Goal: Task Accomplishment & Management: Complete application form

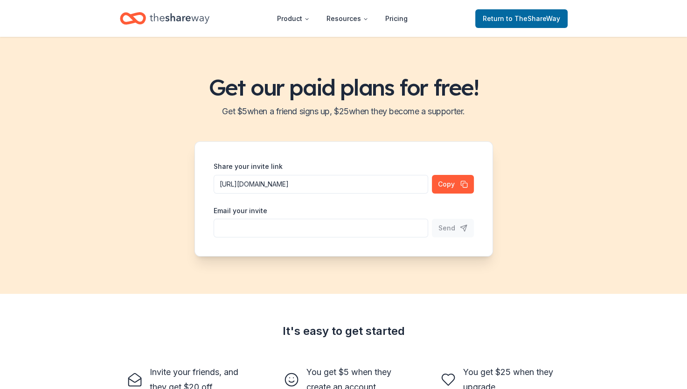
click at [627, 218] on div "Get our paid plans for free! Get $ 5 when a friend signs up, $ 25 when they bec…" at bounding box center [343, 165] width 687 height 257
click at [502, 21] on span "Return to TheShareWay" at bounding box center [520, 18] width 77 height 11
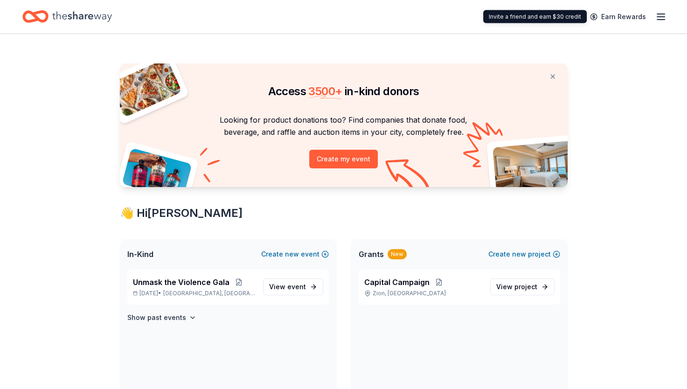
click at [654, 14] on div "Earn Rewards" at bounding box center [625, 17] width 82 height 22
click at [658, 14] on icon "button" at bounding box center [660, 16] width 11 height 11
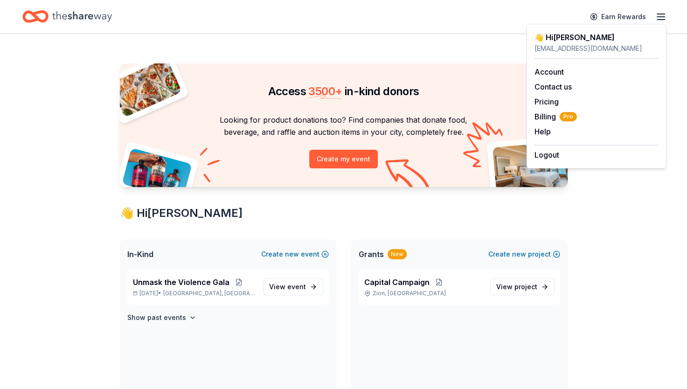
click at [287, 289] on span "View event" at bounding box center [287, 286] width 37 height 11
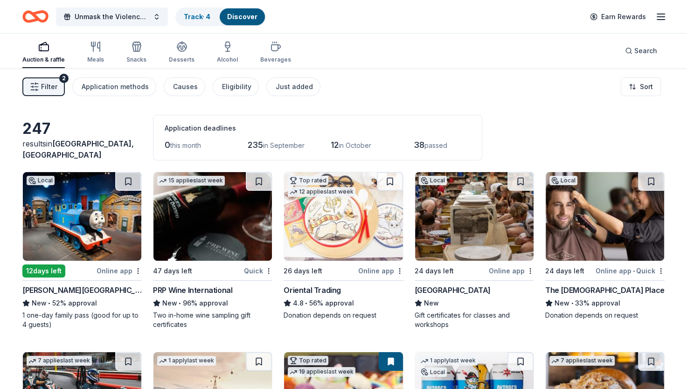
click at [623, 234] on img at bounding box center [604, 216] width 118 height 89
click at [458, 234] on img at bounding box center [474, 216] width 118 height 89
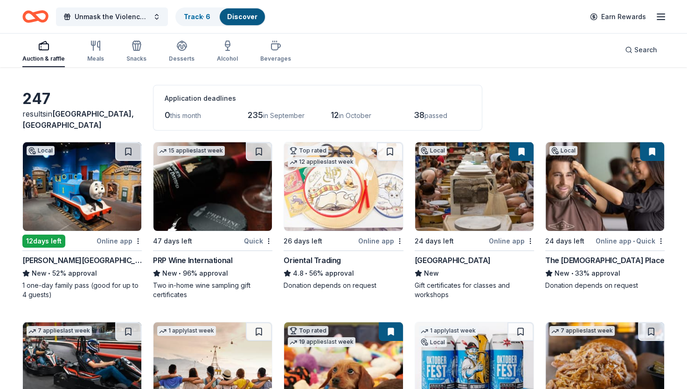
scroll to position [47, 0]
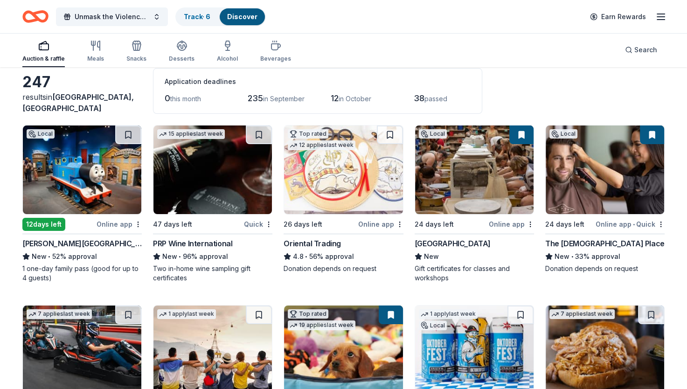
click at [74, 183] on img at bounding box center [82, 169] width 118 height 89
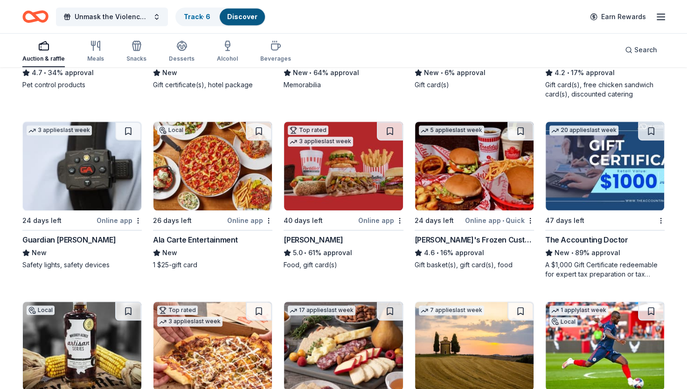
scroll to position [600, 0]
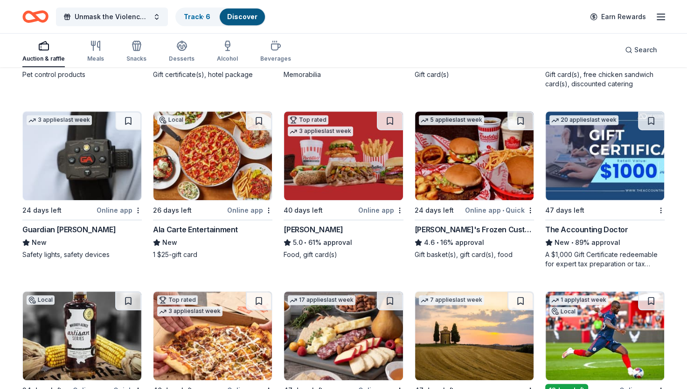
click at [12, 224] on div "247 results in Buffalo Grove, IL Application deadlines 0 this month 235 in Sept…" at bounding box center [343, 85] width 687 height 1235
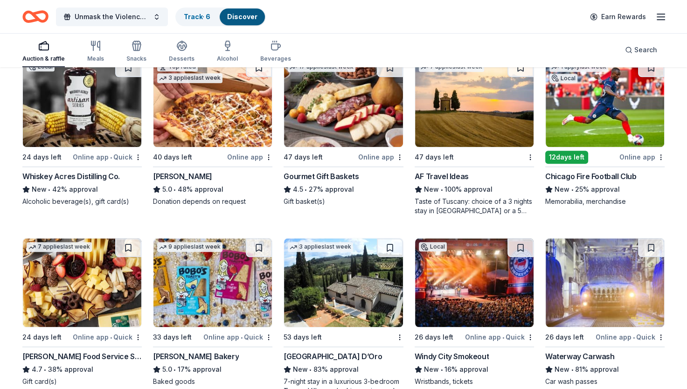
scroll to position [880, 0]
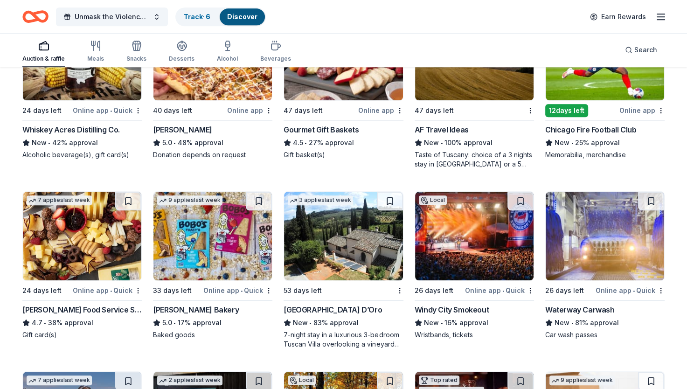
click at [483, 255] on img at bounding box center [474, 236] width 118 height 89
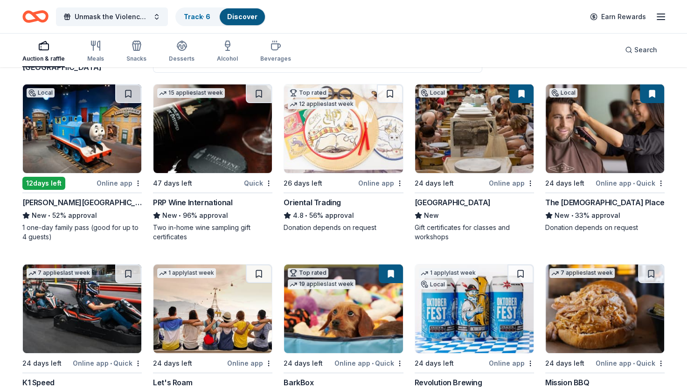
scroll to position [134, 0]
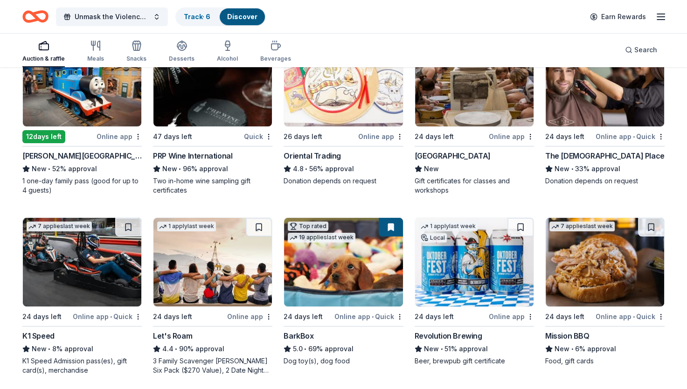
click at [473, 272] on img at bounding box center [474, 262] width 118 height 89
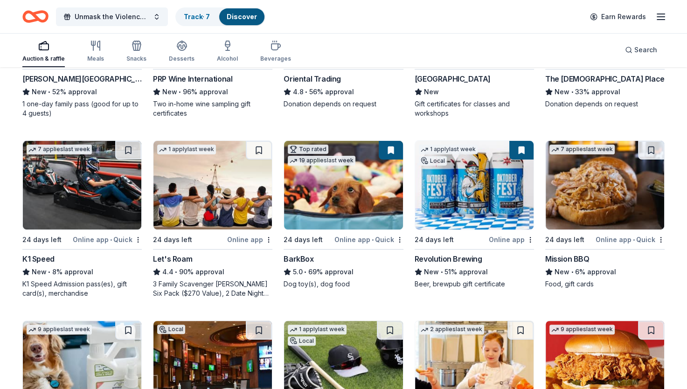
scroll to position [227, 0]
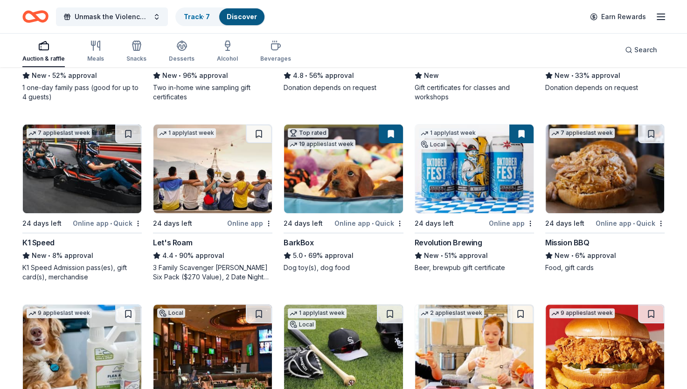
click at [43, 182] on img at bounding box center [82, 168] width 118 height 89
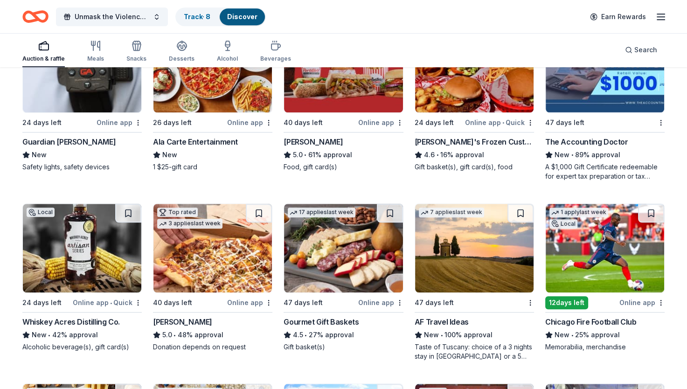
scroll to position [694, 0]
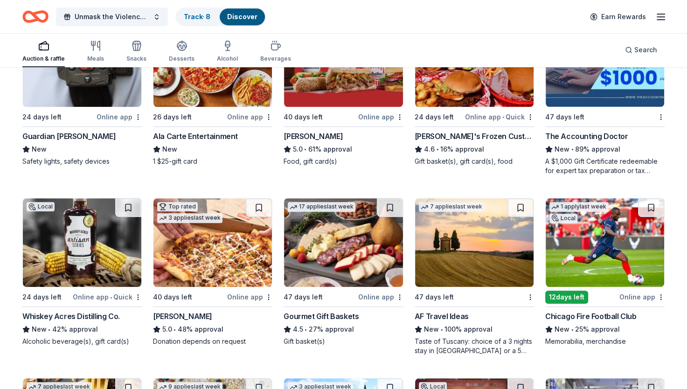
click at [476, 250] on img at bounding box center [474, 242] width 118 height 89
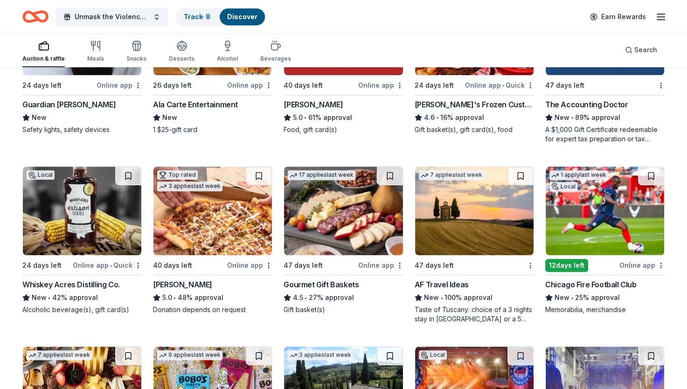
scroll to position [787, 0]
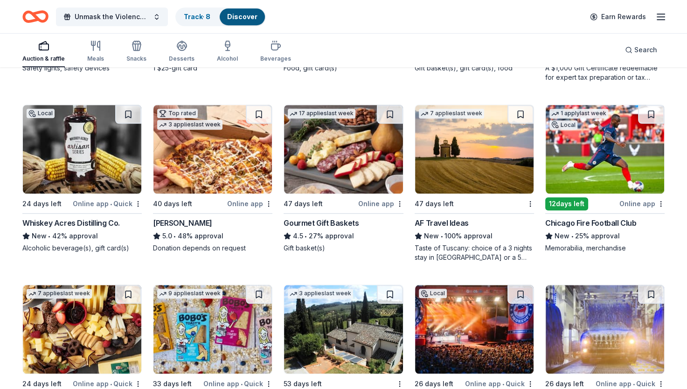
click at [331, 143] on img at bounding box center [343, 149] width 118 height 89
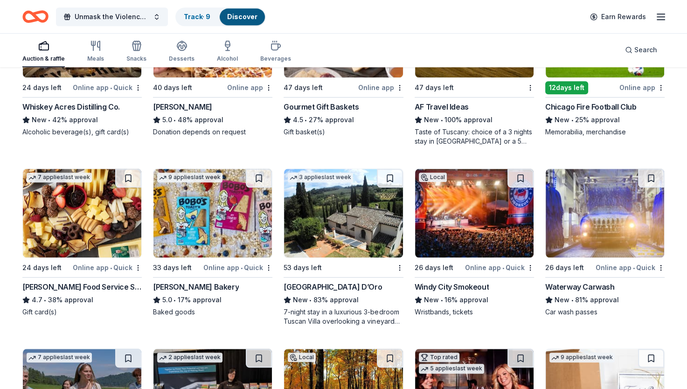
scroll to position [927, 0]
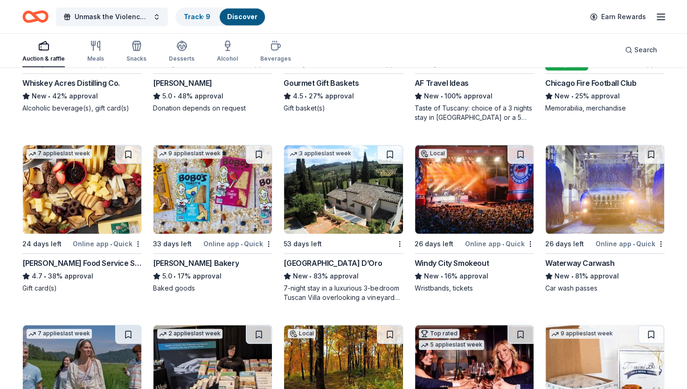
click at [612, 184] on img at bounding box center [604, 189] width 118 height 89
click at [431, 199] on img at bounding box center [474, 189] width 118 height 89
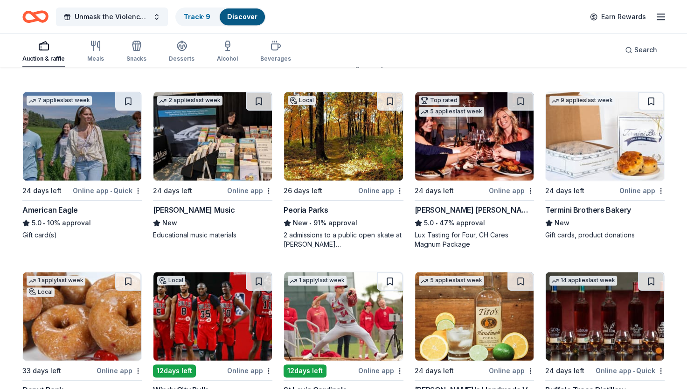
scroll to position [1253, 0]
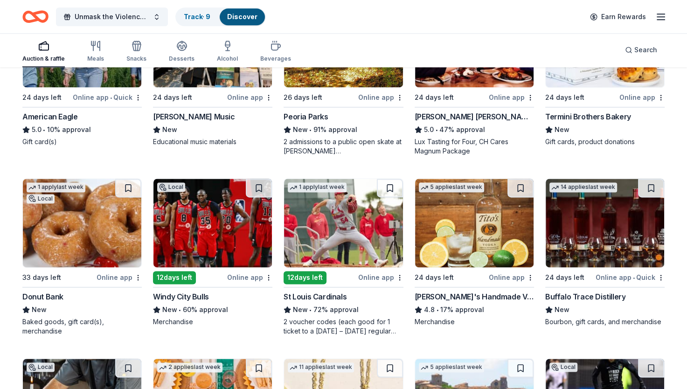
click at [591, 243] on img at bounding box center [604, 223] width 118 height 89
click at [437, 217] on img at bounding box center [474, 223] width 118 height 89
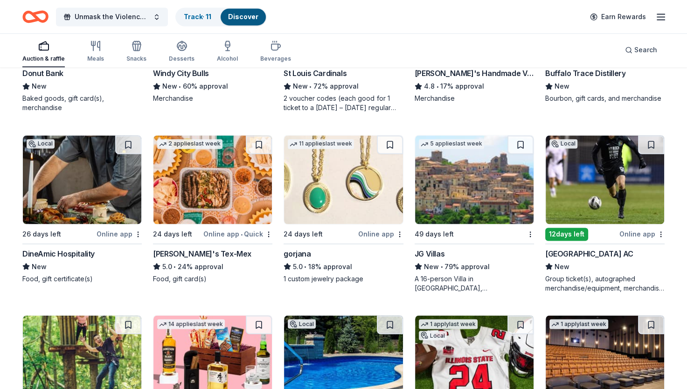
scroll to position [1486, 0]
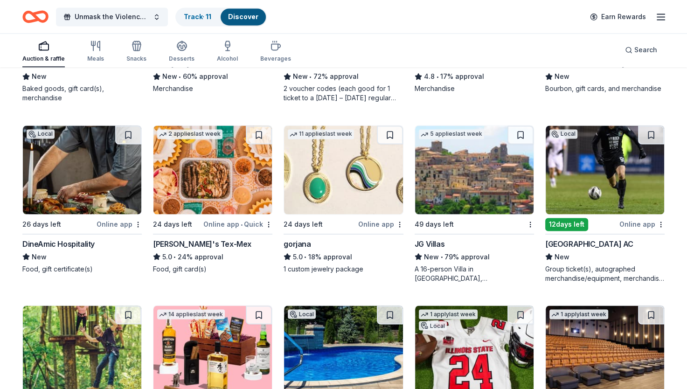
click at [75, 165] on img at bounding box center [82, 169] width 118 height 89
click at [353, 174] on img at bounding box center [343, 169] width 118 height 89
click at [597, 179] on img at bounding box center [604, 169] width 118 height 89
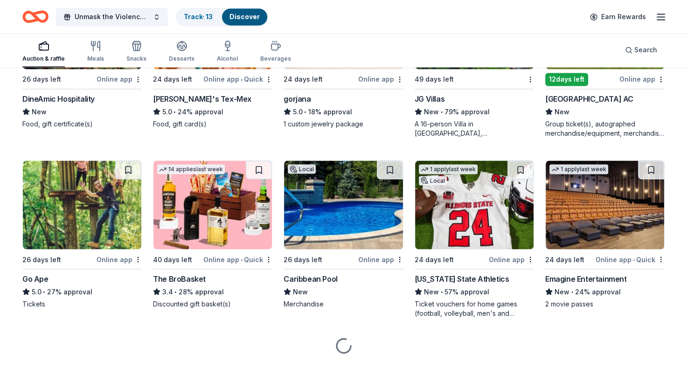
scroll to position [1632, 0]
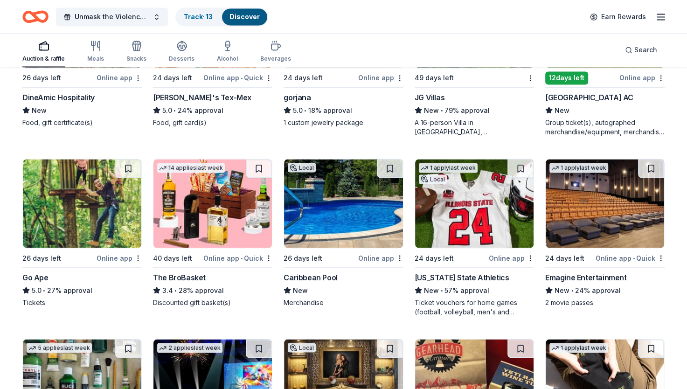
click at [206, 209] on img at bounding box center [212, 203] width 118 height 89
click at [87, 199] on img at bounding box center [82, 203] width 118 height 89
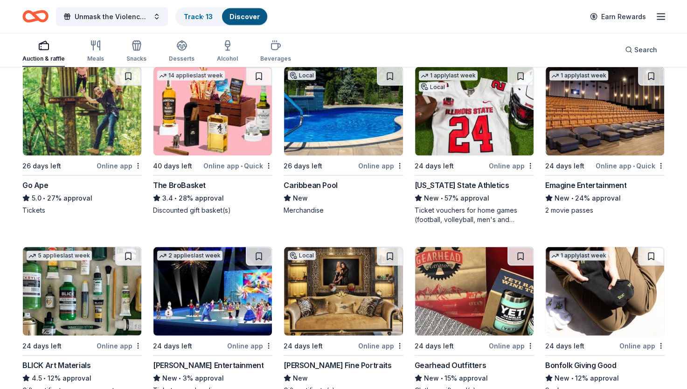
scroll to position [1726, 0]
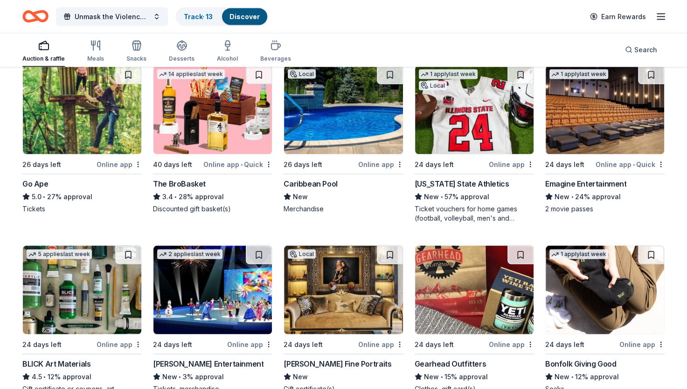
click at [608, 125] on img at bounding box center [604, 110] width 118 height 89
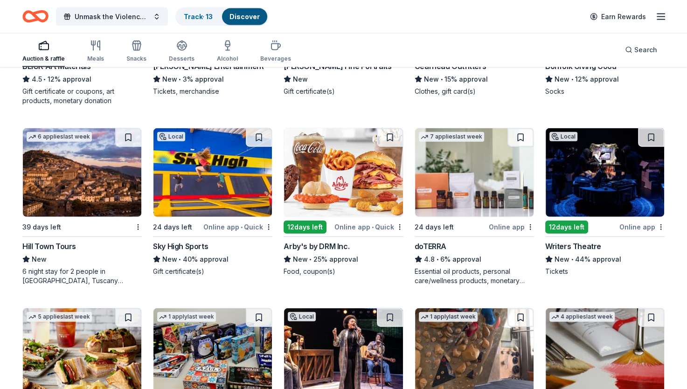
scroll to position [2039, 0]
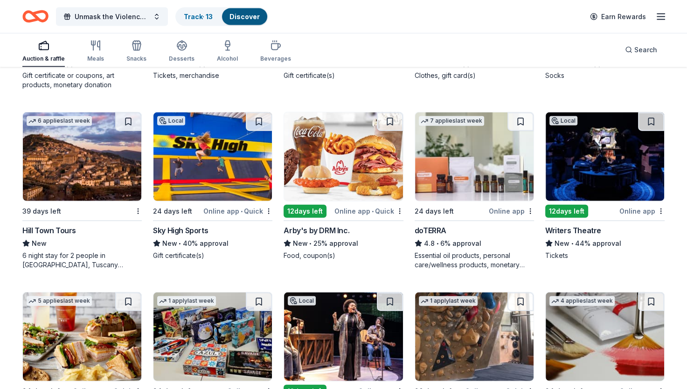
click at [607, 151] on img at bounding box center [604, 156] width 118 height 89
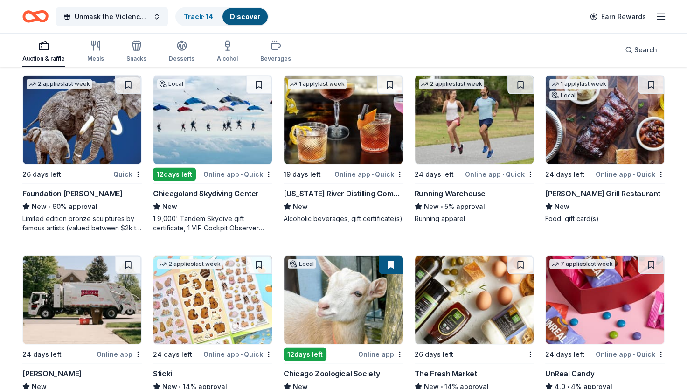
scroll to position [2631, 0]
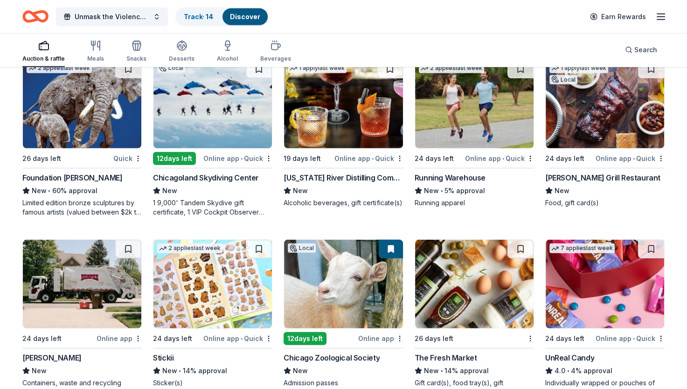
click at [232, 99] on img at bounding box center [212, 104] width 118 height 89
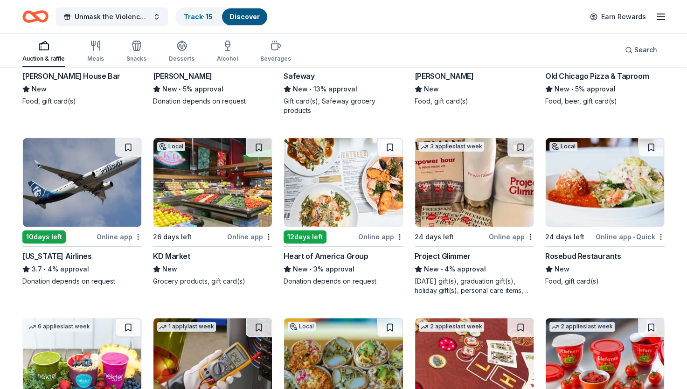
scroll to position [3701, 0]
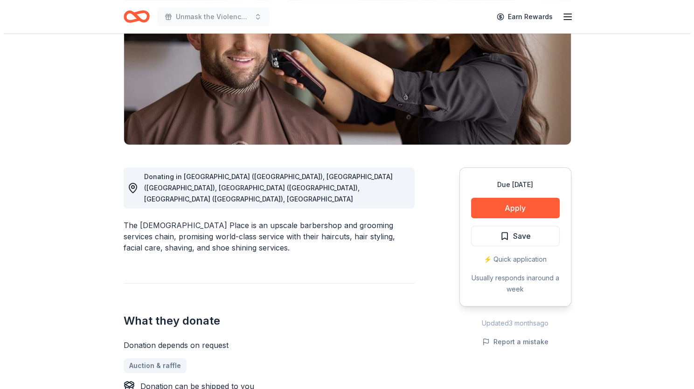
scroll to position [140, 0]
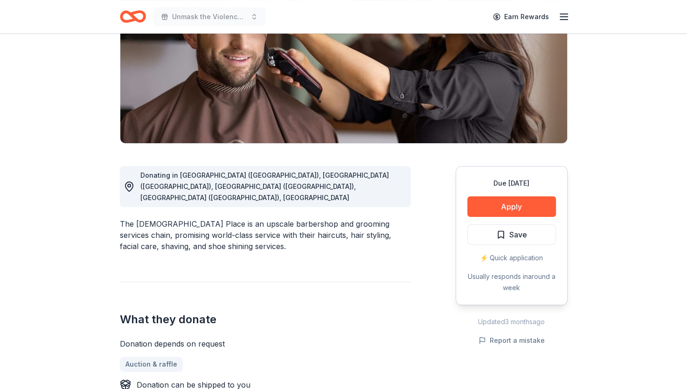
click at [514, 206] on button "Apply" at bounding box center [511, 206] width 89 height 21
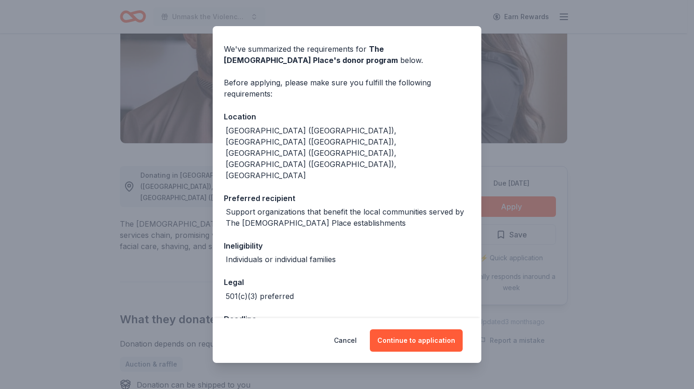
scroll to position [52, 0]
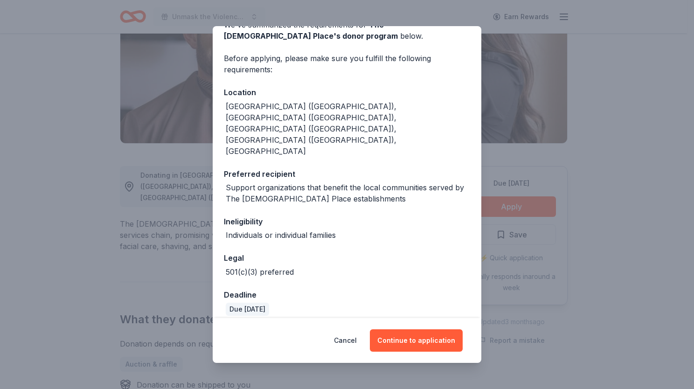
click at [410, 346] on button "Continue to application" at bounding box center [416, 340] width 93 height 22
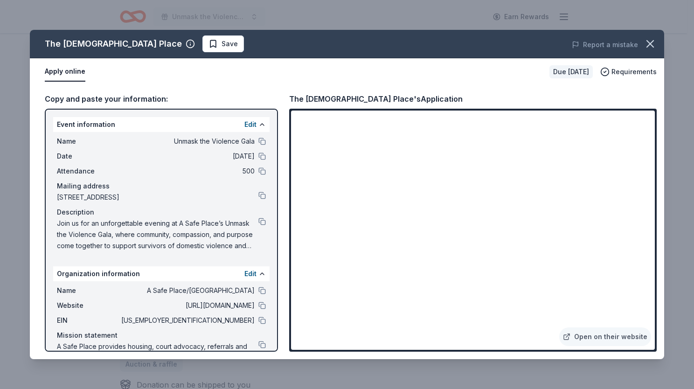
click at [221, 48] on span "Save" at bounding box center [229, 43] width 16 height 11
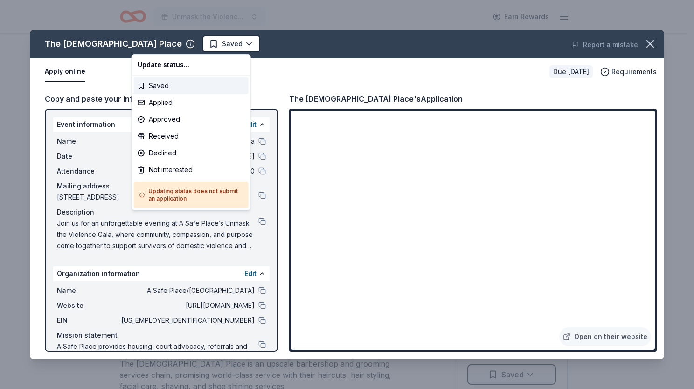
click at [162, 48] on html "Unmask the Violence Gala Earn Rewards Due in 24 days Share The Gents Place New …" at bounding box center [347, 194] width 694 height 389
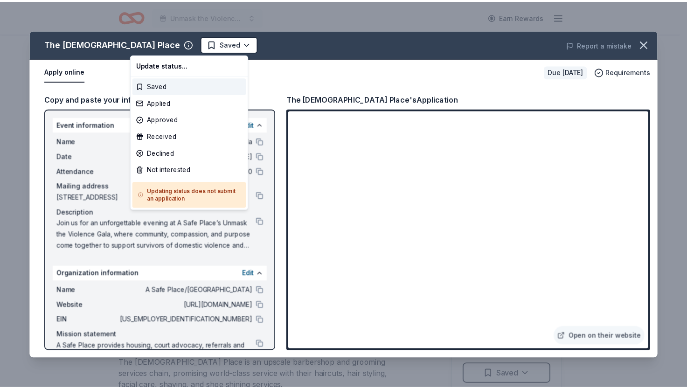
scroll to position [0, 0]
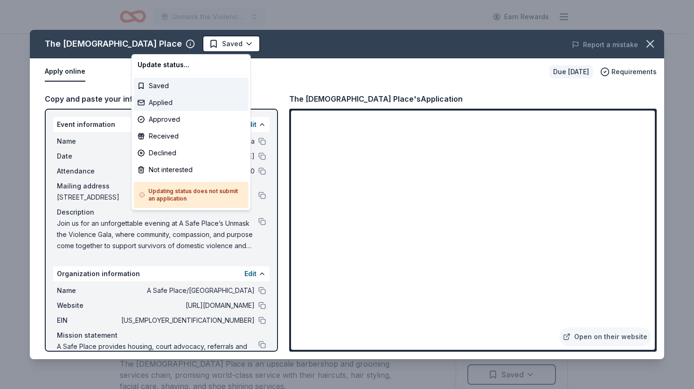
click at [166, 100] on div "Applied" at bounding box center [191, 102] width 115 height 17
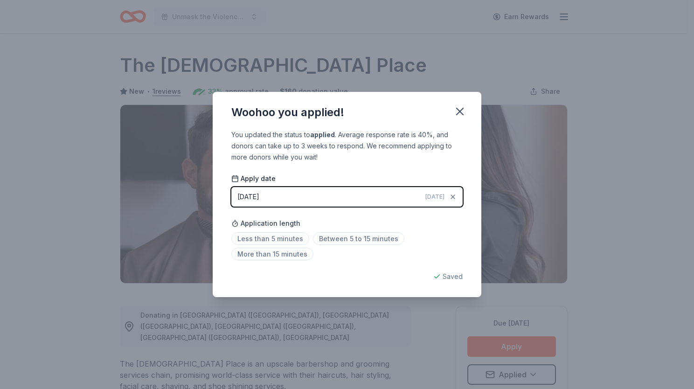
click at [459, 112] on icon "button" at bounding box center [459, 111] width 7 height 7
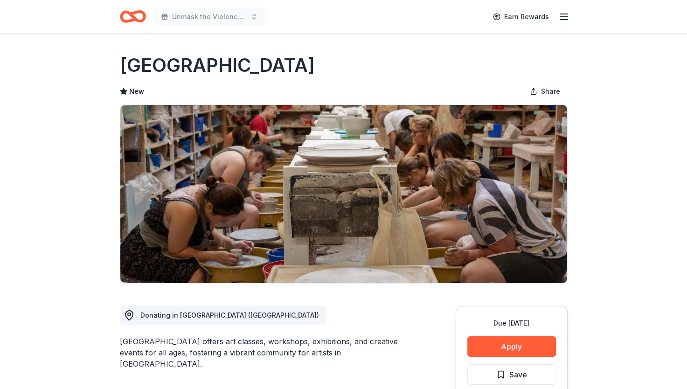
click at [512, 338] on button "Apply" at bounding box center [511, 346] width 89 height 21
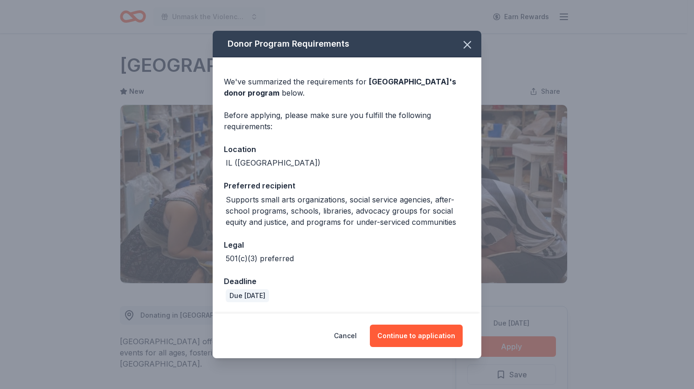
click at [403, 342] on button "Continue to application" at bounding box center [416, 335] width 93 height 22
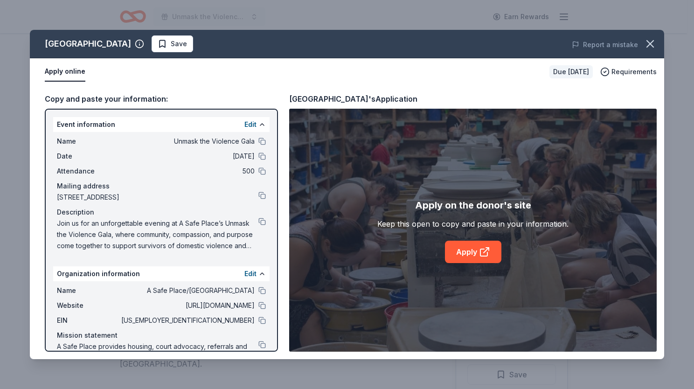
click at [641, 229] on div "Apply on the donor's site Keep this open to copy and paste in your information.…" at bounding box center [472, 230] width 367 height 243
click at [456, 252] on link "Apply" at bounding box center [473, 252] width 56 height 22
click at [185, 49] on button "Save" at bounding box center [171, 43] width 41 height 17
click at [178, 48] on div "Lillstreet Art Center Save" at bounding box center [220, 43] width 380 height 17
click at [178, 48] on html "Unmask the Violence Gala Earn Rewards Due in 24 days Share Lillstreet Art Cente…" at bounding box center [347, 194] width 694 height 389
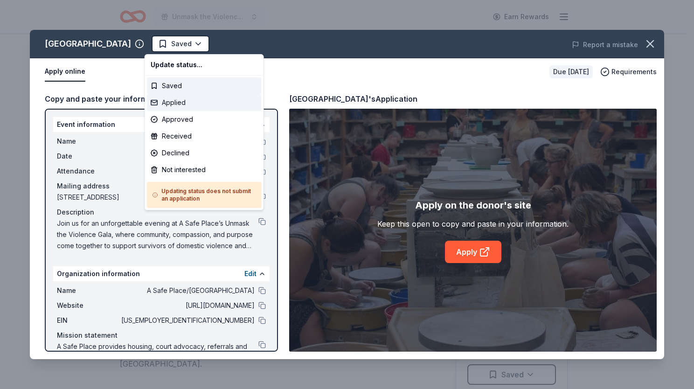
click at [177, 105] on div "Applied" at bounding box center [204, 102] width 115 height 17
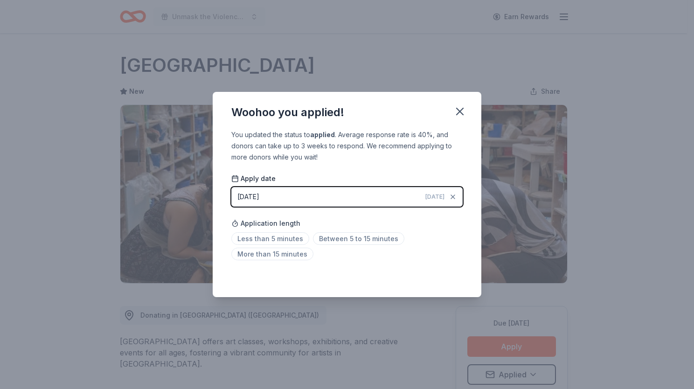
click at [459, 113] on icon "button" at bounding box center [459, 111] width 13 height 13
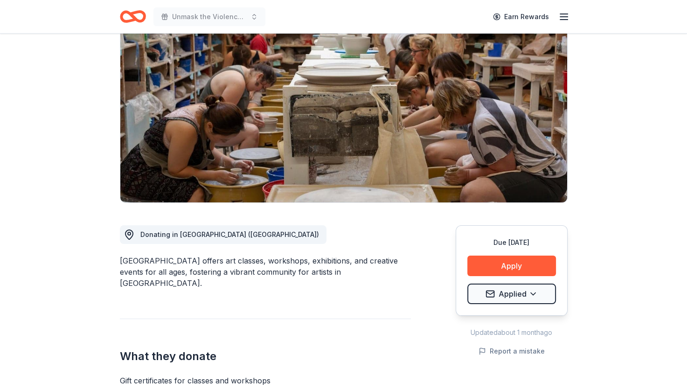
scroll to position [93, 0]
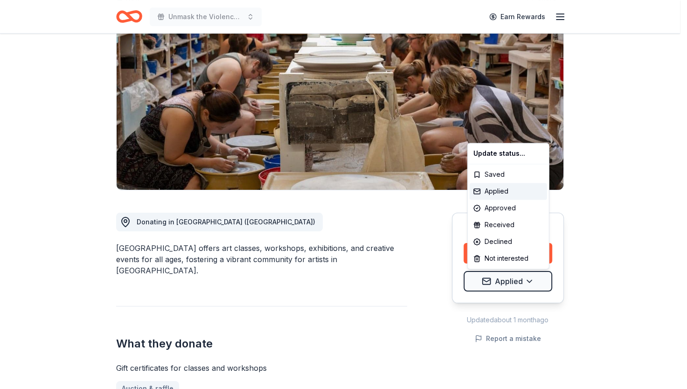
click at [513, 282] on html "Unmask the Violence Gala Earn Rewards Due in 24 days Share Lillstreet Art Cente…" at bounding box center [343, 101] width 687 height 389
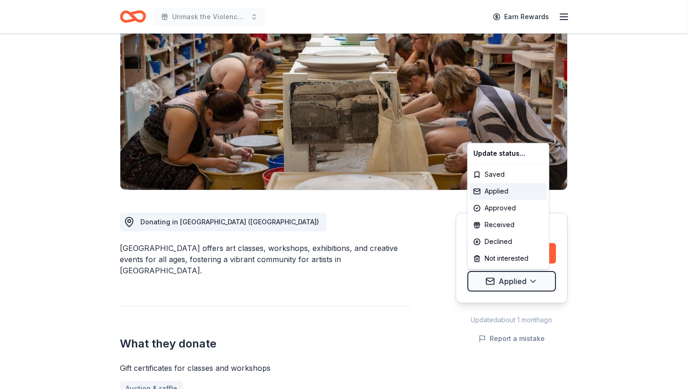
click at [513, 282] on html "Unmask the Violence Gala Earn Rewards Due in 24 days Share Lillstreet Art Cente…" at bounding box center [347, 101] width 694 height 389
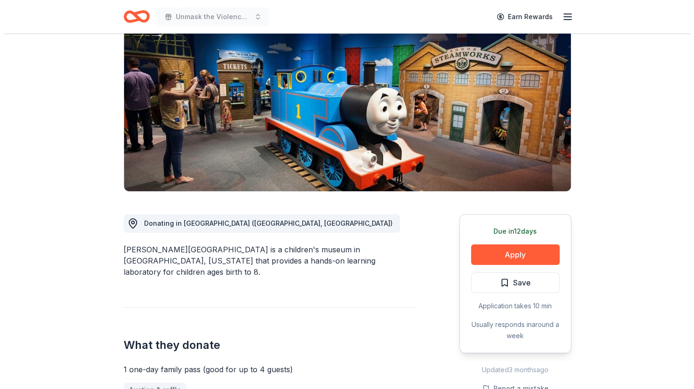
scroll to position [93, 0]
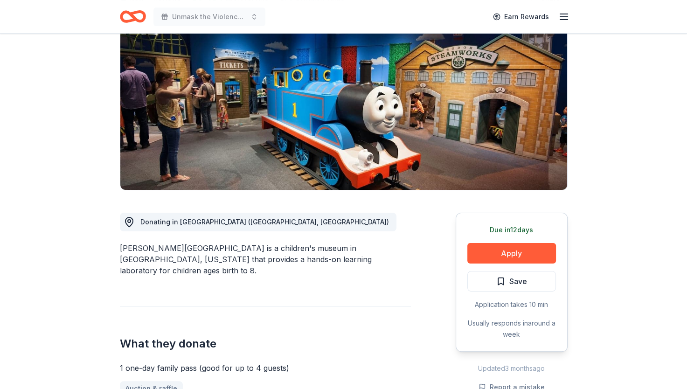
click at [503, 256] on button "Apply" at bounding box center [511, 253] width 89 height 21
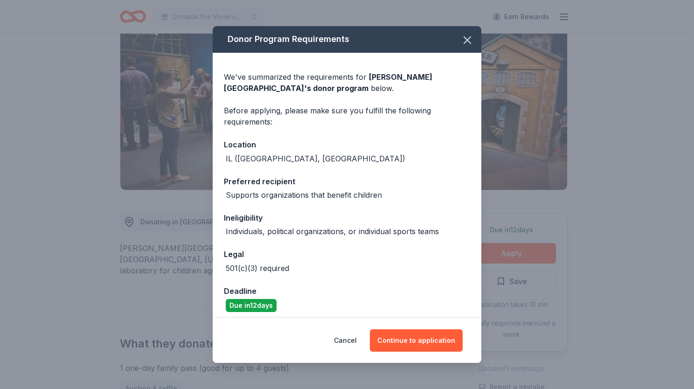
click at [412, 340] on button "Continue to application" at bounding box center [416, 340] width 93 height 22
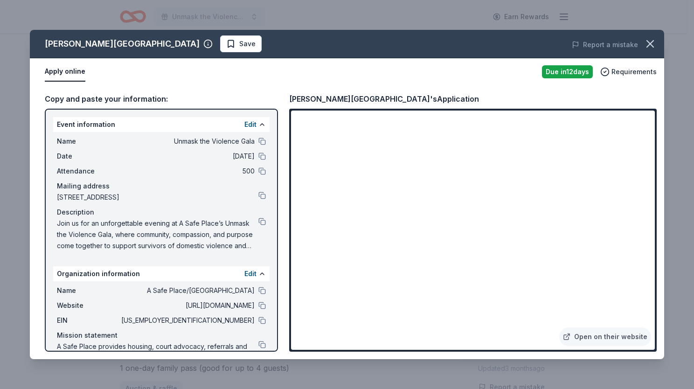
click at [381, 44] on div "Kohl Children's Museum Save" at bounding box center [220, 43] width 380 height 17
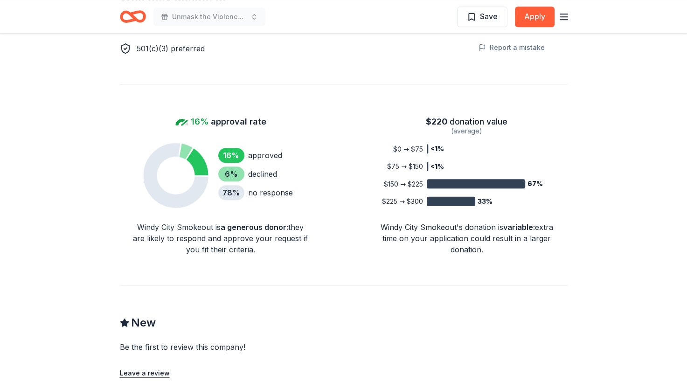
scroll to position [653, 0]
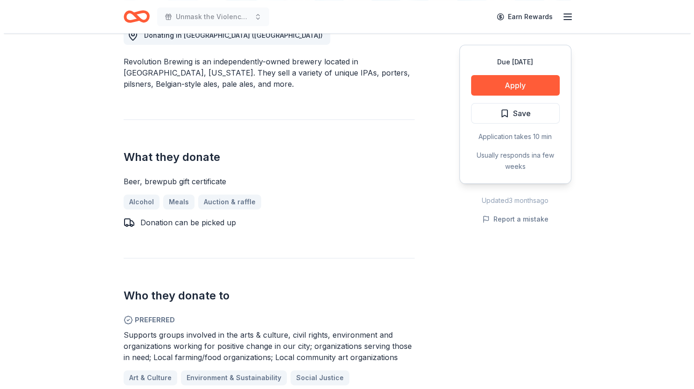
scroll to position [466, 0]
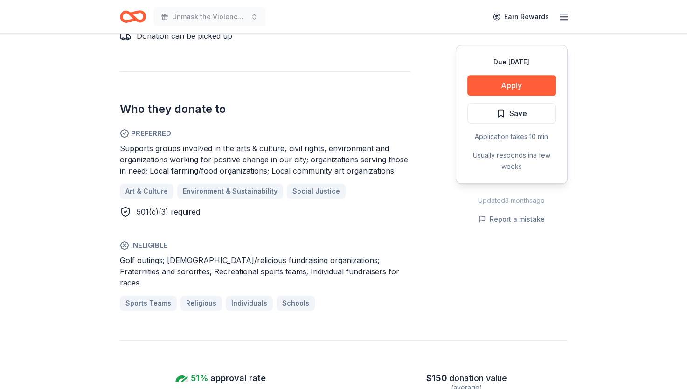
click at [525, 87] on button "Apply" at bounding box center [511, 85] width 89 height 21
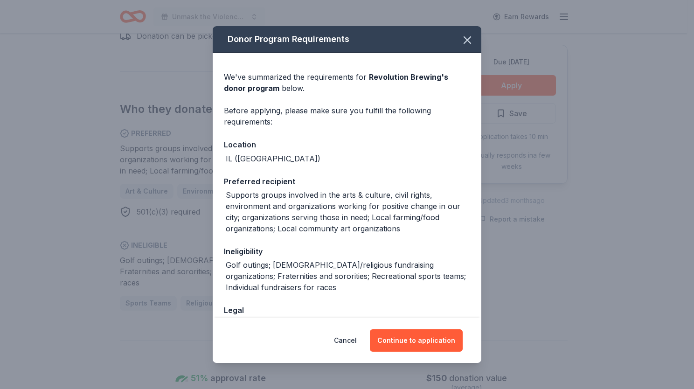
click at [420, 337] on button "Continue to application" at bounding box center [416, 340] width 93 height 22
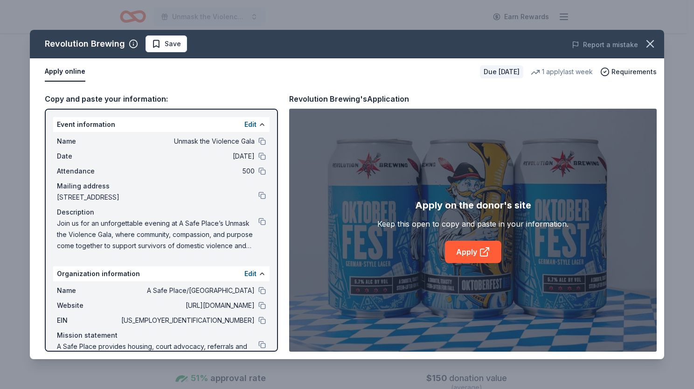
click at [474, 249] on link "Apply" at bounding box center [473, 252] width 56 height 22
click at [159, 39] on span "Save" at bounding box center [165, 43] width 29 height 11
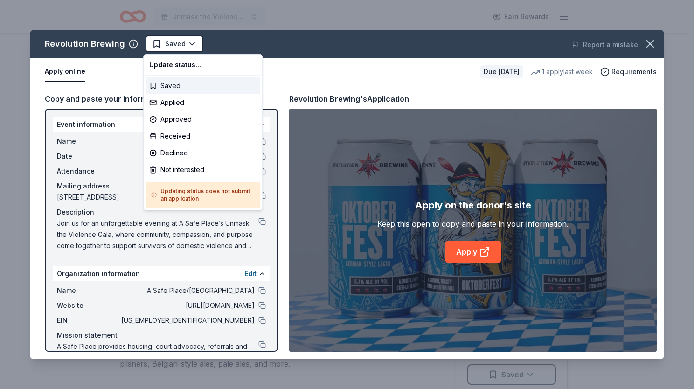
click at [169, 46] on html "Unmask the Violence Gala Earn Rewards Due [DATE] Share Revolution Brewing New 1…" at bounding box center [347, 194] width 694 height 389
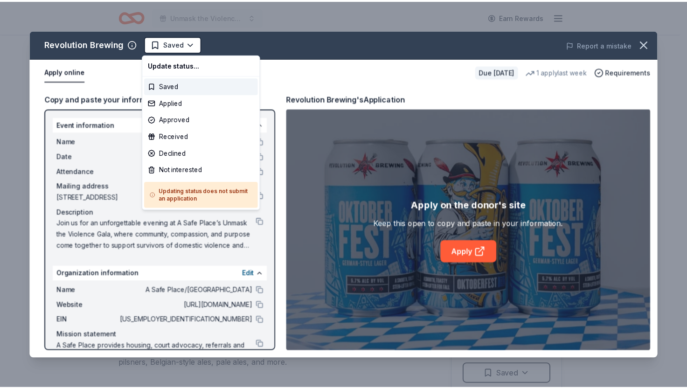
scroll to position [0, 0]
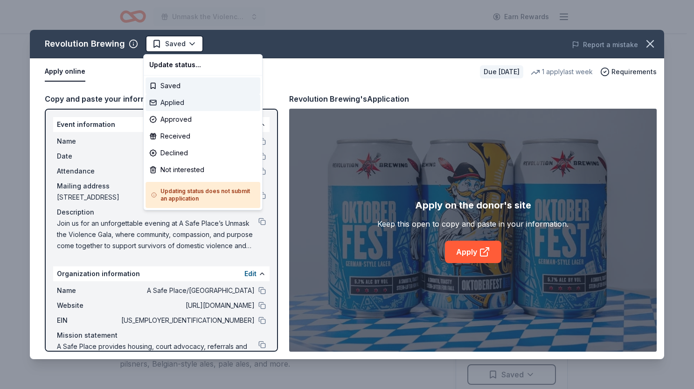
click at [173, 100] on div "Applied" at bounding box center [202, 102] width 115 height 17
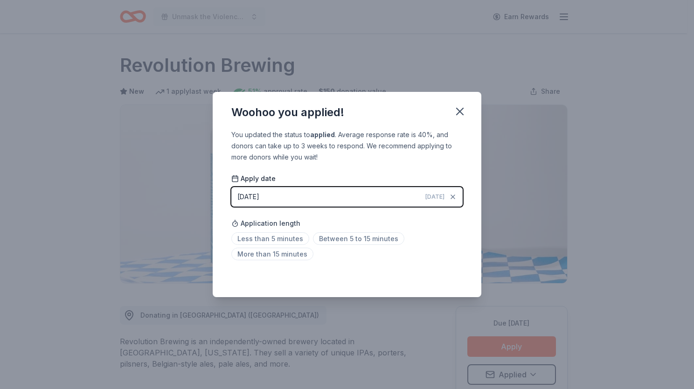
click at [454, 111] on icon "button" at bounding box center [459, 111] width 13 height 13
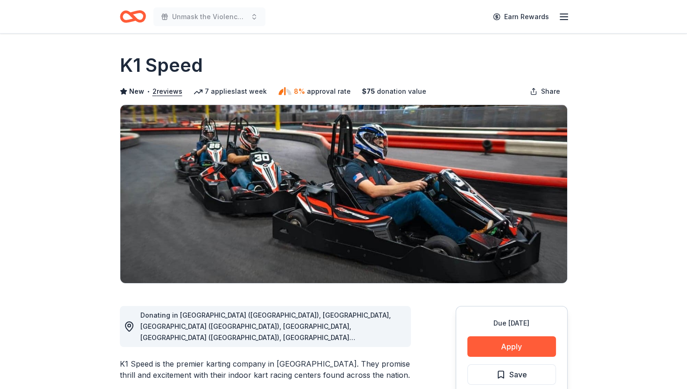
click at [514, 342] on button "Apply" at bounding box center [511, 346] width 89 height 21
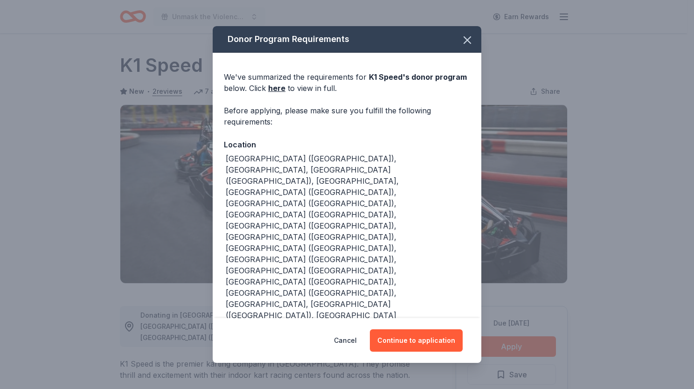
click at [422, 330] on button "Continue to application" at bounding box center [416, 340] width 93 height 22
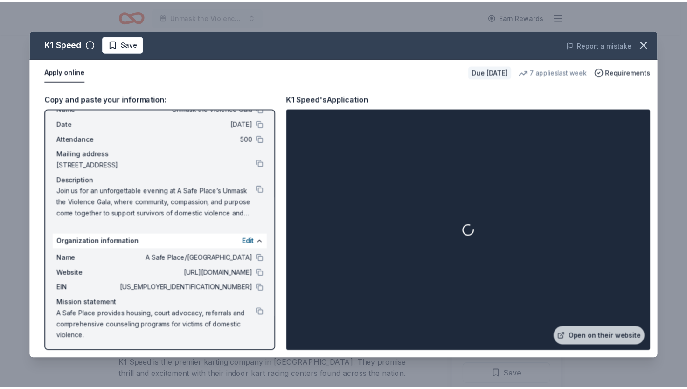
scroll to position [34, 0]
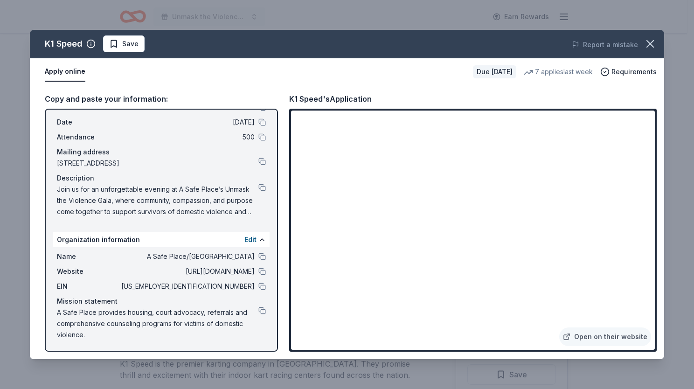
click at [129, 49] on button "Save" at bounding box center [123, 43] width 41 height 17
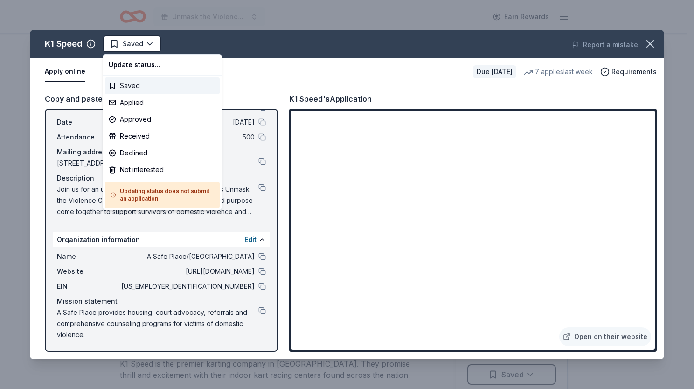
click at [134, 47] on html "Unmask the Violence Gala Earn Rewards Due in 24 days Share K1 Speed New • 2 rev…" at bounding box center [347, 194] width 694 height 389
click at [140, 105] on div "Applied" at bounding box center [162, 102] width 115 height 17
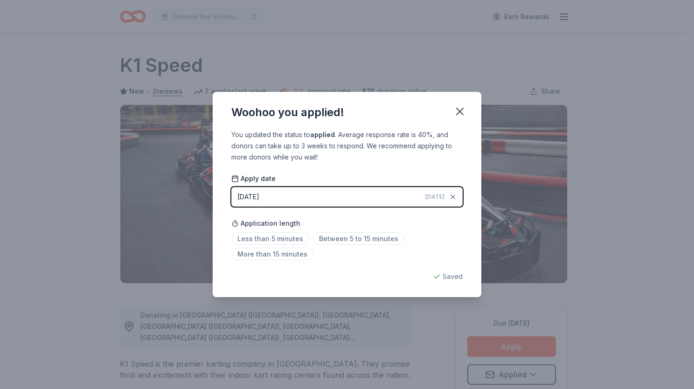
click at [464, 110] on icon "button" at bounding box center [459, 111] width 13 height 13
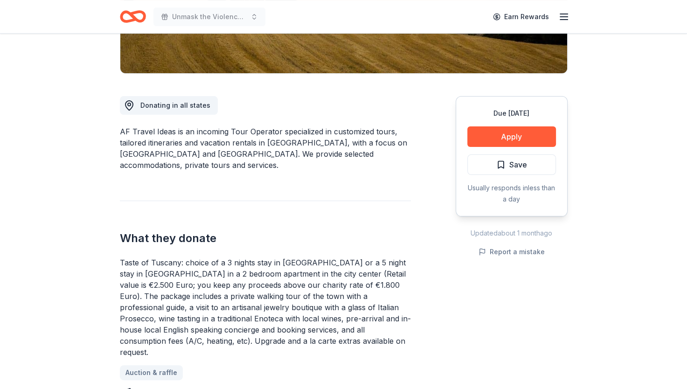
scroll to position [326, 0]
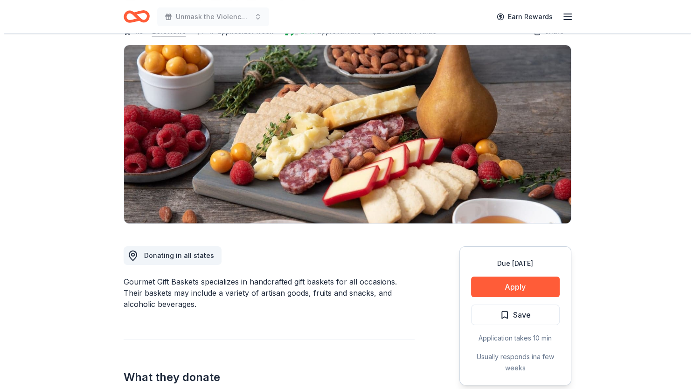
scroll to position [186, 0]
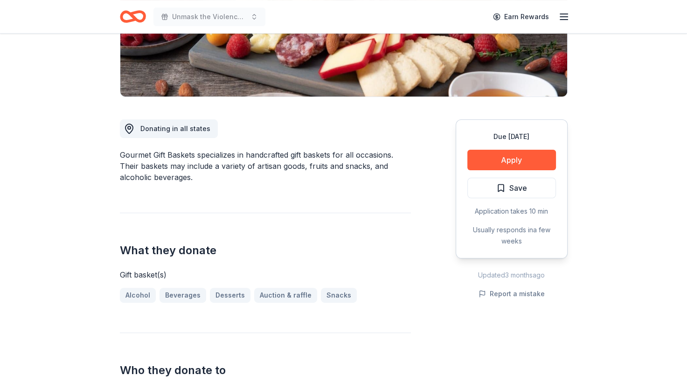
click at [514, 161] on button "Apply" at bounding box center [511, 160] width 89 height 21
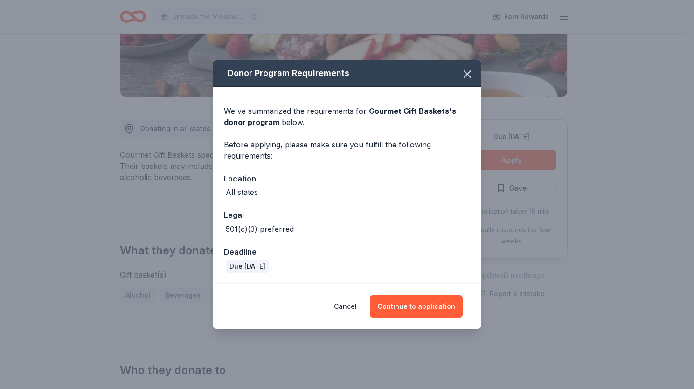
click at [409, 298] on button "Continue to application" at bounding box center [416, 306] width 93 height 22
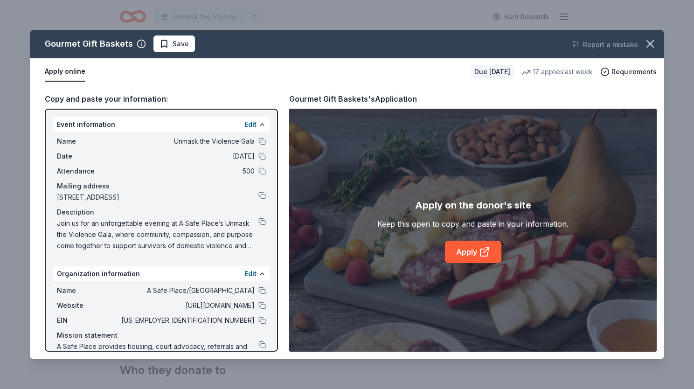
click at [470, 260] on link "Apply" at bounding box center [473, 252] width 56 height 22
click at [184, 48] on span "Save" at bounding box center [180, 43] width 16 height 11
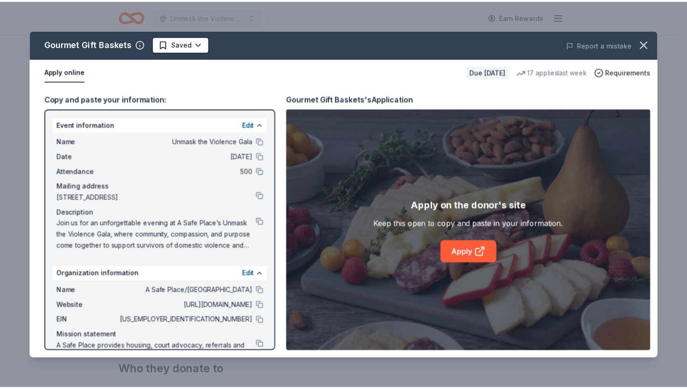
scroll to position [0, 0]
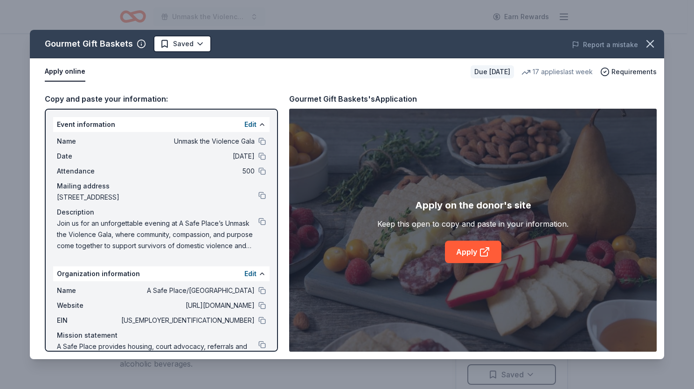
click at [184, 48] on html "Unmask the Violence Gala Earn Rewards Due in 47 days Share Gourmet Gift Baskets…" at bounding box center [347, 194] width 694 height 389
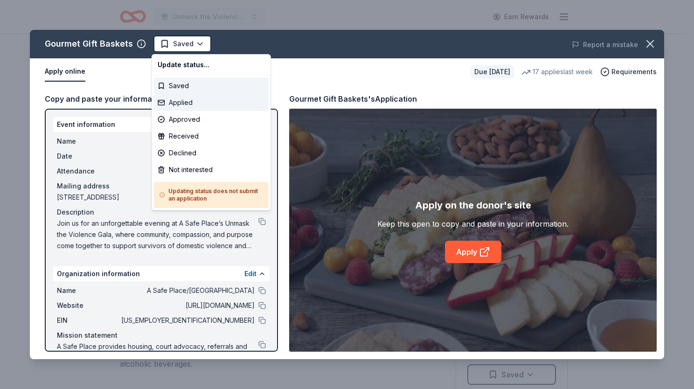
click at [177, 103] on div "Applied" at bounding box center [211, 102] width 115 height 17
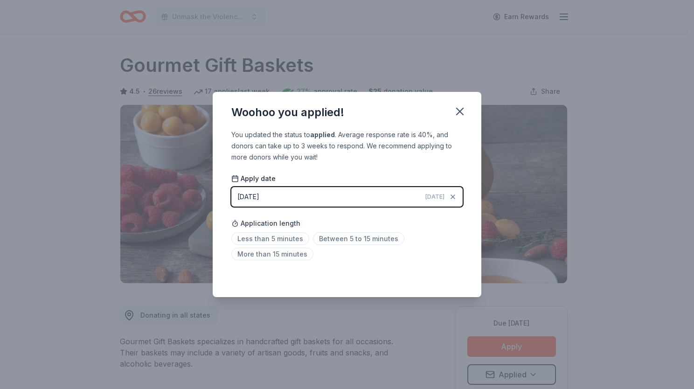
click at [457, 111] on icon "button" at bounding box center [459, 111] width 13 height 13
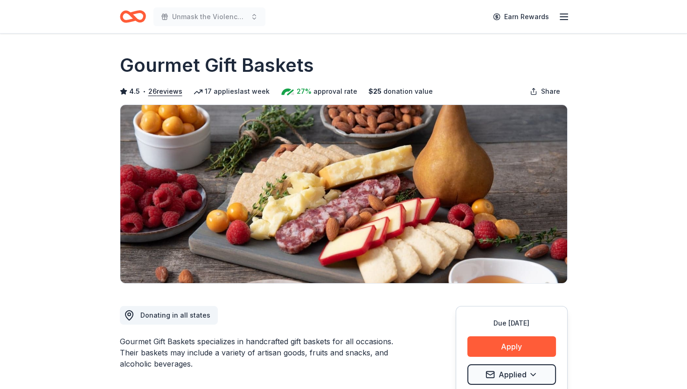
click at [369, 55] on div "Gourmet Gift Baskets" at bounding box center [343, 65] width 447 height 26
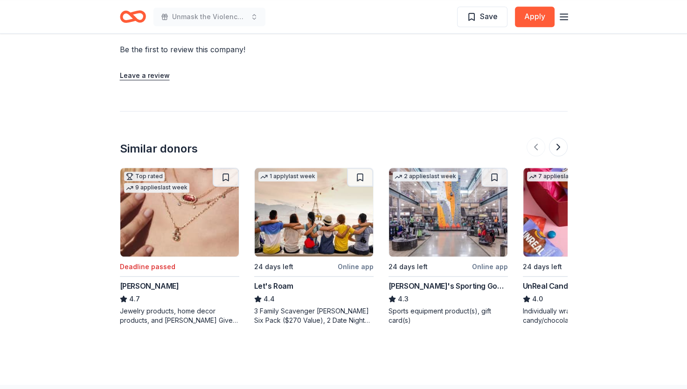
scroll to position [699, 0]
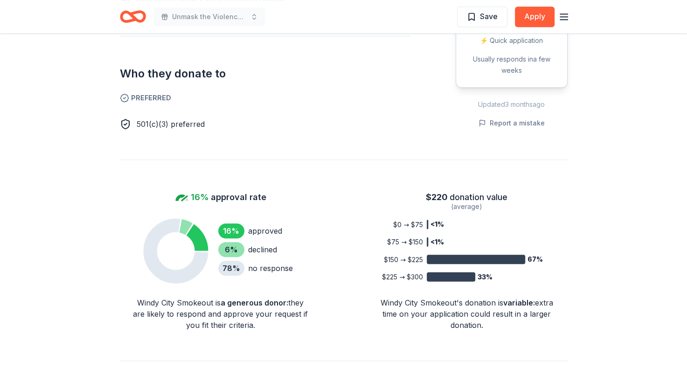
scroll to position [513, 0]
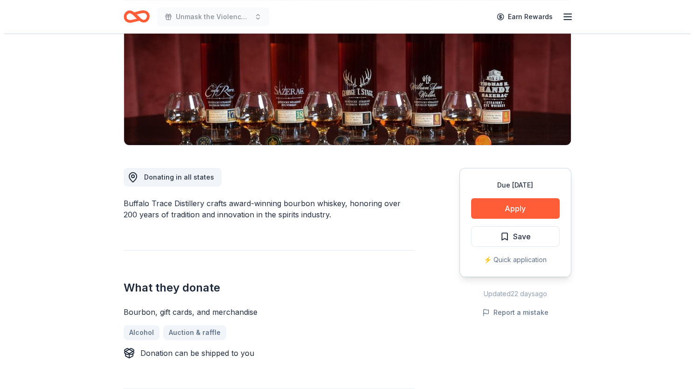
scroll to position [140, 0]
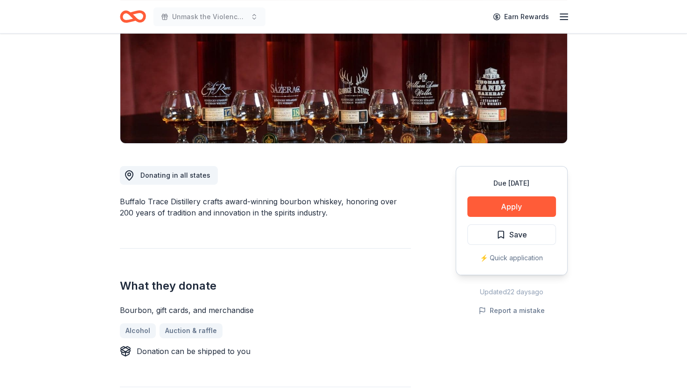
click at [503, 202] on button "Apply" at bounding box center [511, 206] width 89 height 21
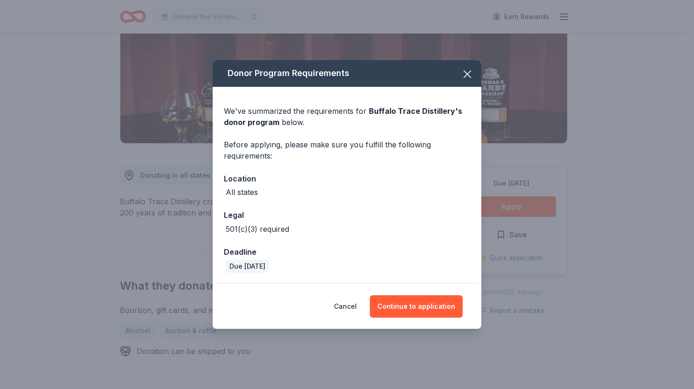
click at [427, 304] on button "Continue to application" at bounding box center [416, 306] width 93 height 22
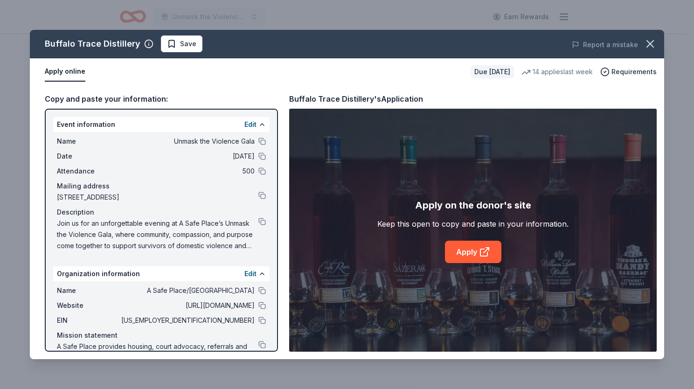
click at [485, 246] on icon at bounding box center [484, 251] width 11 height 11
click at [186, 43] on span "Save" at bounding box center [188, 43] width 16 height 11
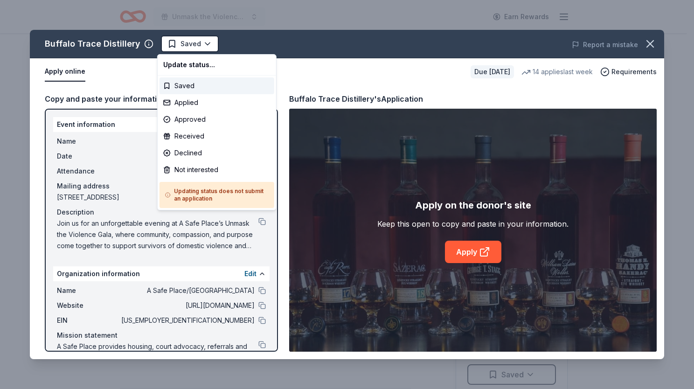
click at [174, 42] on html "Unmask the Violence Gala Earn Rewards Due in 24 days Share Buffalo Trace Distil…" at bounding box center [347, 194] width 694 height 389
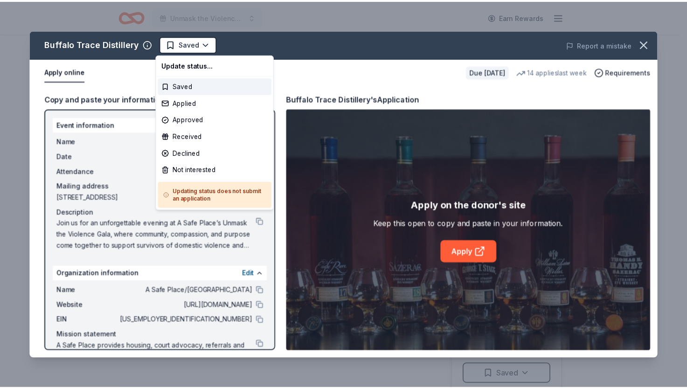
scroll to position [0, 0]
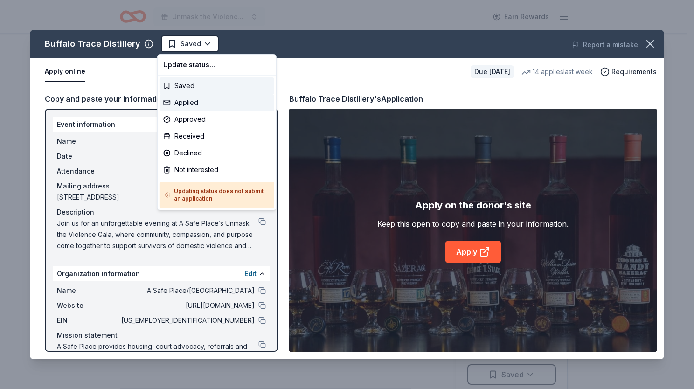
click at [179, 97] on div "Applied" at bounding box center [216, 102] width 115 height 17
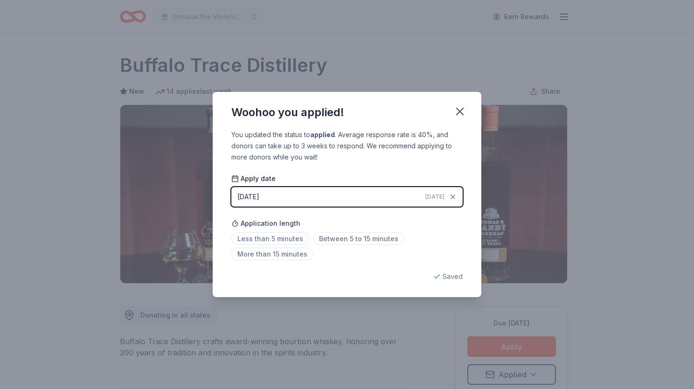
click at [460, 110] on icon "button" at bounding box center [459, 111] width 13 height 13
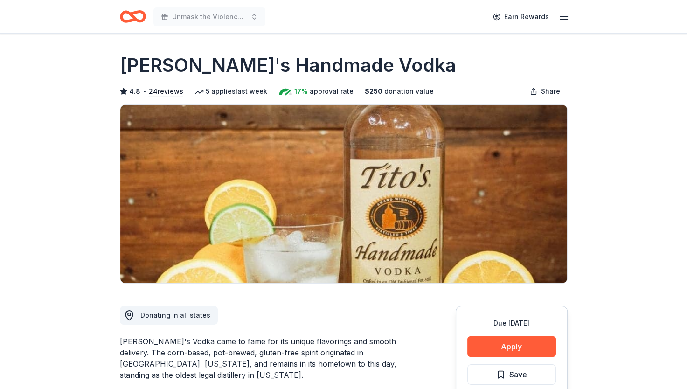
click at [499, 349] on button "Apply" at bounding box center [511, 346] width 89 height 21
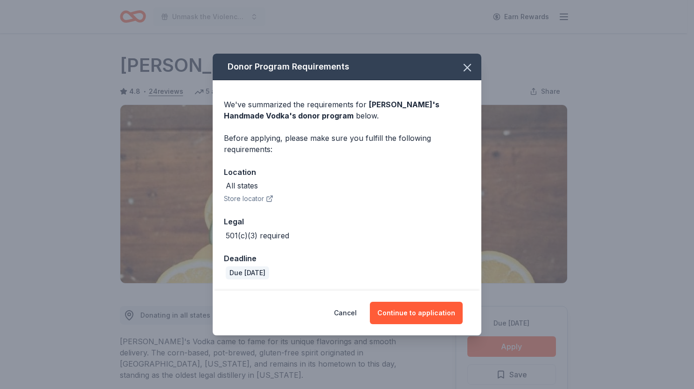
click at [431, 310] on button "Continue to application" at bounding box center [416, 313] width 93 height 22
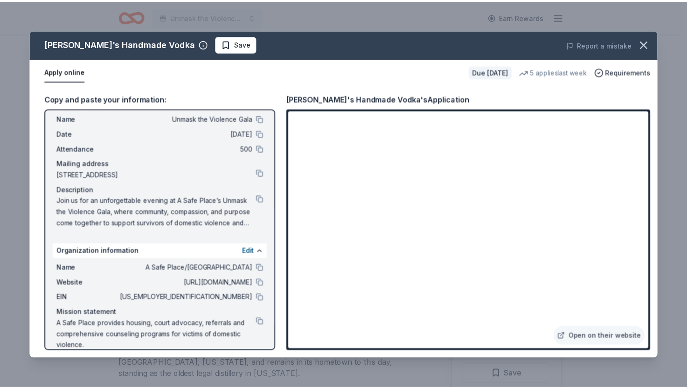
scroll to position [34, 0]
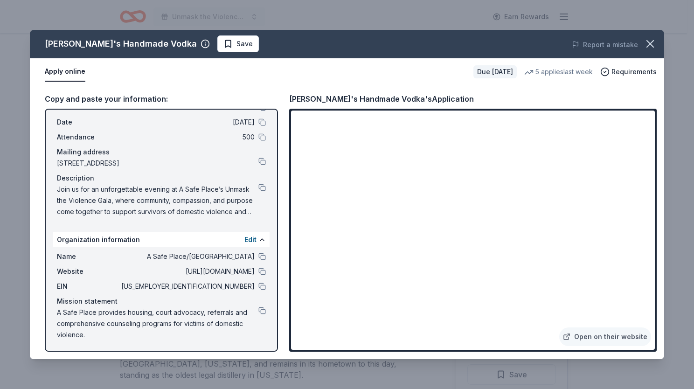
click at [236, 41] on span "Save" at bounding box center [244, 43] width 16 height 11
click at [194, 42] on html "Unmask the Violence Gala Earn Rewards Due [DATE] Share [PERSON_NAME]'s Handmade…" at bounding box center [347, 194] width 694 height 389
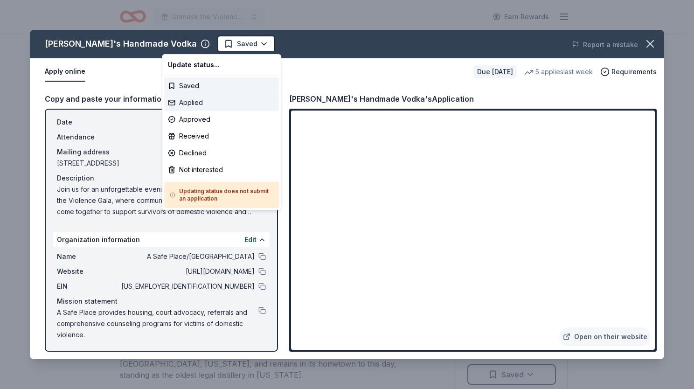
click at [204, 98] on div "Applied" at bounding box center [221, 102] width 115 height 17
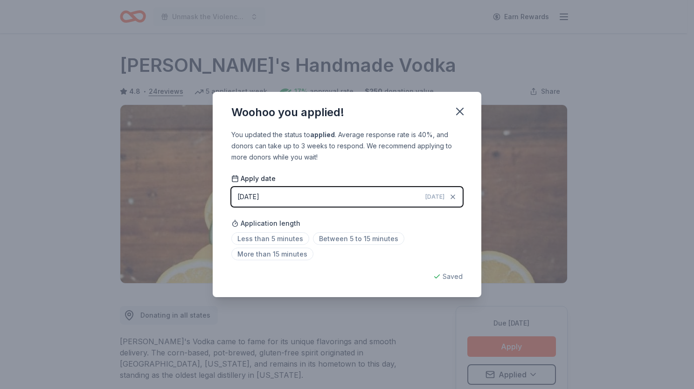
click at [612, 84] on div "Woohoo you applied! You updated the status to applied . Average response rate i…" at bounding box center [347, 194] width 694 height 389
click at [459, 113] on icon "button" at bounding box center [459, 111] width 7 height 7
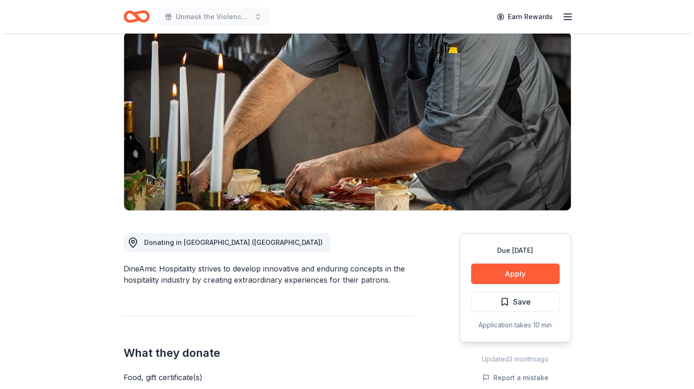
scroll to position [140, 0]
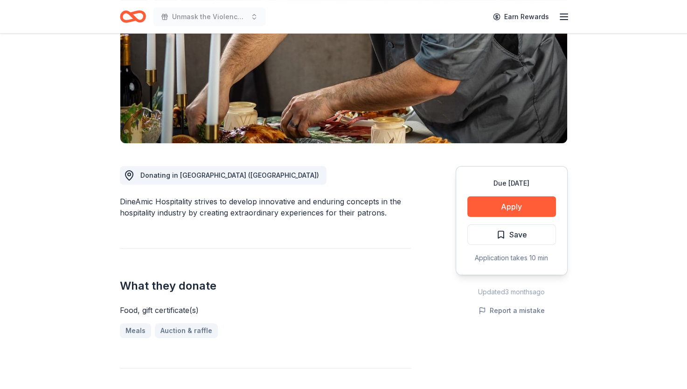
click at [483, 204] on button "Apply" at bounding box center [511, 206] width 89 height 21
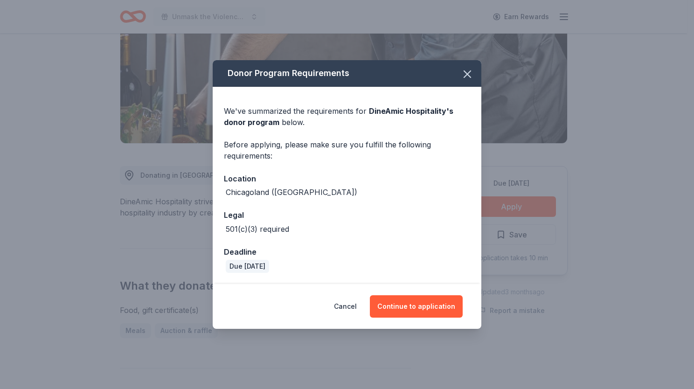
click at [436, 301] on button "Continue to application" at bounding box center [416, 306] width 93 height 22
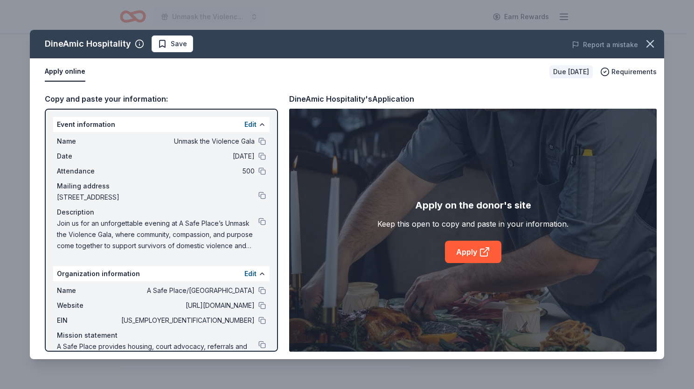
click at [459, 248] on link "Apply" at bounding box center [473, 252] width 56 height 22
click at [177, 37] on button "Save" at bounding box center [171, 43] width 41 height 17
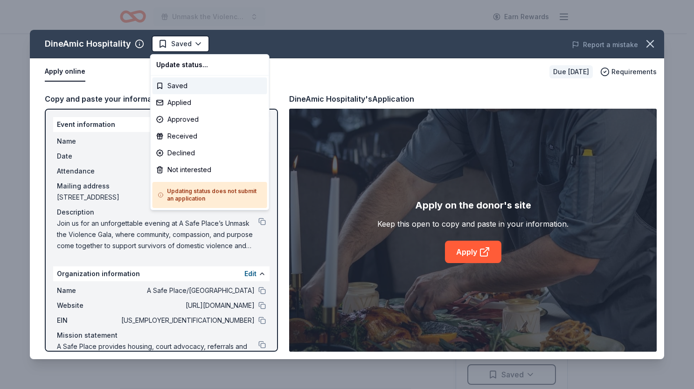
click at [177, 45] on html "Unmask the Violence Gala Earn Rewards Due in 26 days Share DineAmic Hospitality…" at bounding box center [347, 194] width 694 height 389
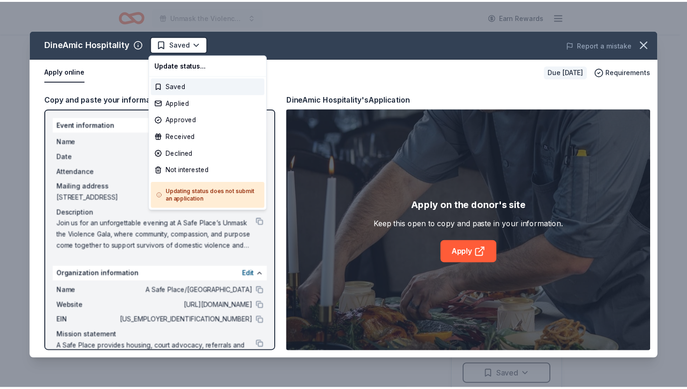
scroll to position [0, 0]
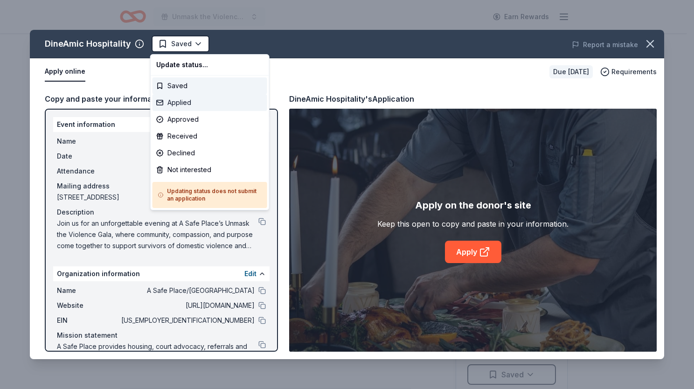
click at [183, 102] on div "Applied" at bounding box center [209, 102] width 115 height 17
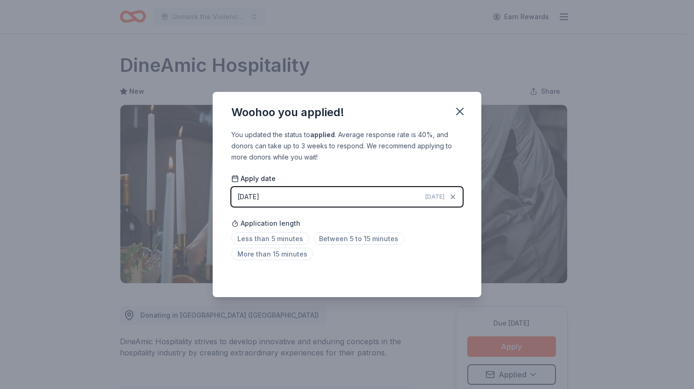
click at [464, 111] on icon "button" at bounding box center [459, 111] width 13 height 13
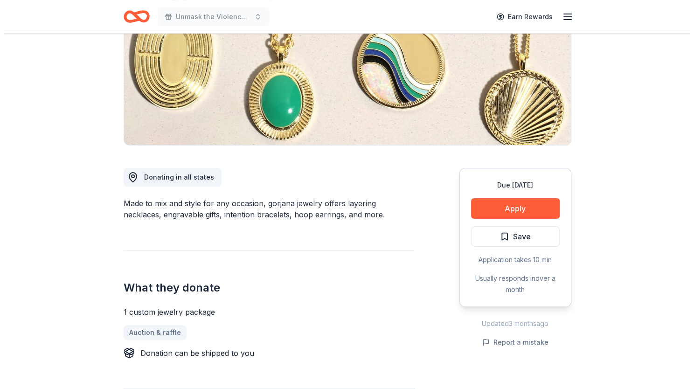
scroll to position [140, 0]
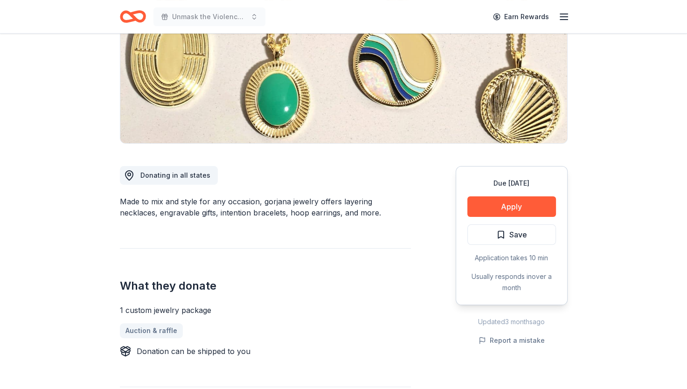
click at [492, 201] on button "Apply" at bounding box center [511, 206] width 89 height 21
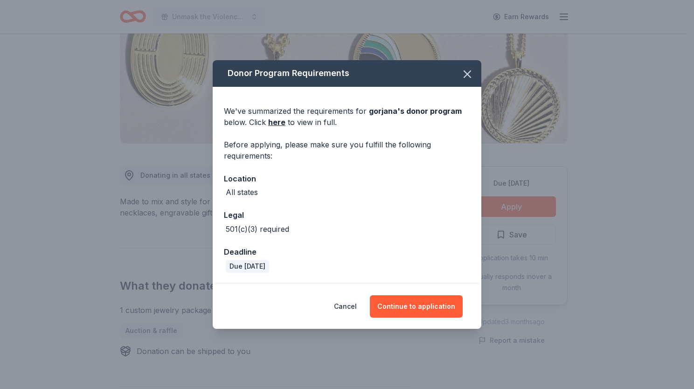
click at [423, 299] on button "Continue to application" at bounding box center [416, 306] width 93 height 22
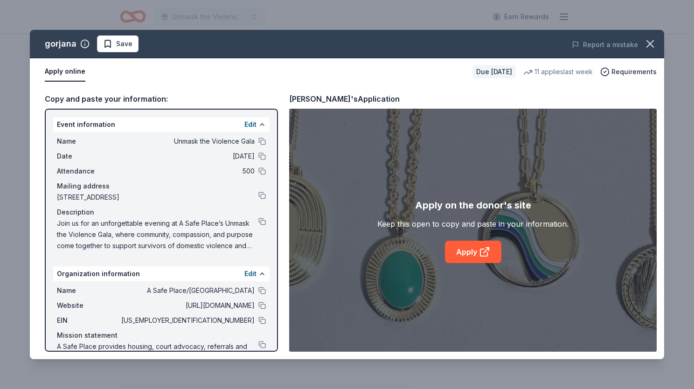
click at [492, 250] on link "Apply" at bounding box center [473, 252] width 56 height 22
click at [125, 44] on span "Save" at bounding box center [124, 43] width 16 height 11
click at [132, 46] on html "Unmask the Violence Gala Earn Rewards Due in 24 days Share gorjana 5.0 • 7 revi…" at bounding box center [347, 54] width 694 height 389
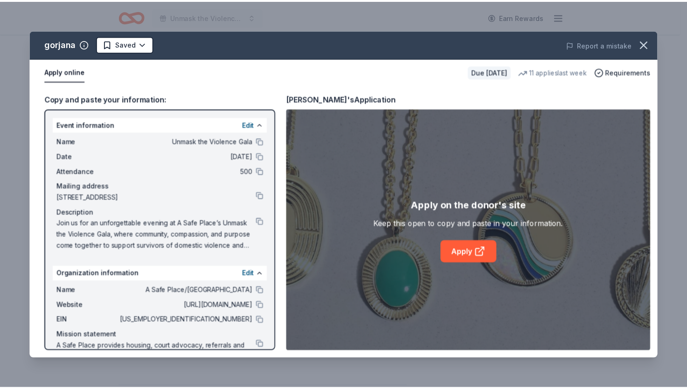
scroll to position [0, 0]
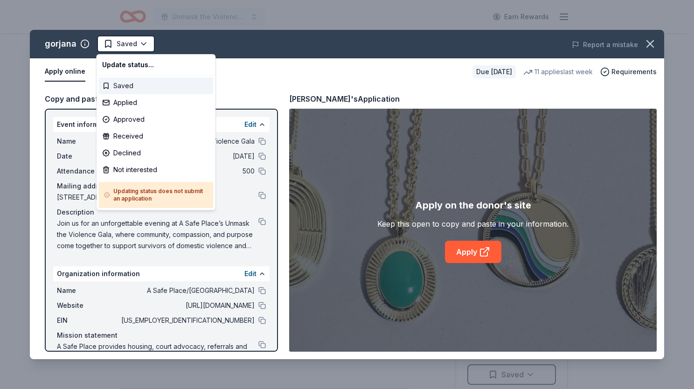
click at [131, 86] on div "Saved" at bounding box center [155, 85] width 115 height 17
click at [138, 48] on html "Unmask the Violence Gala Earn Rewards Due in 24 days Share gorjana 5.0 • 7 revi…" at bounding box center [347, 194] width 694 height 389
click at [131, 106] on div "Applied" at bounding box center [155, 102] width 115 height 17
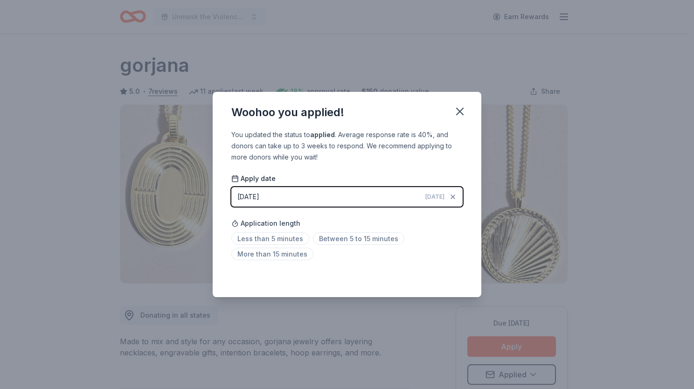
click at [459, 112] on icon "button" at bounding box center [459, 111] width 7 height 7
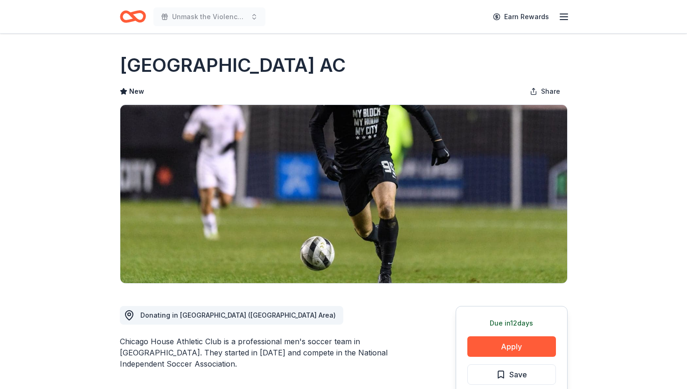
scroll to position [186, 0]
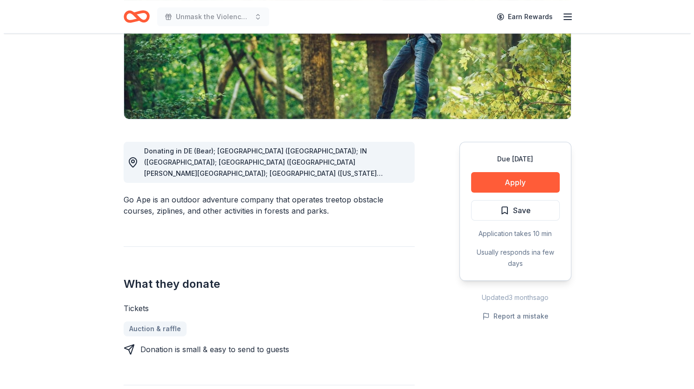
scroll to position [186, 0]
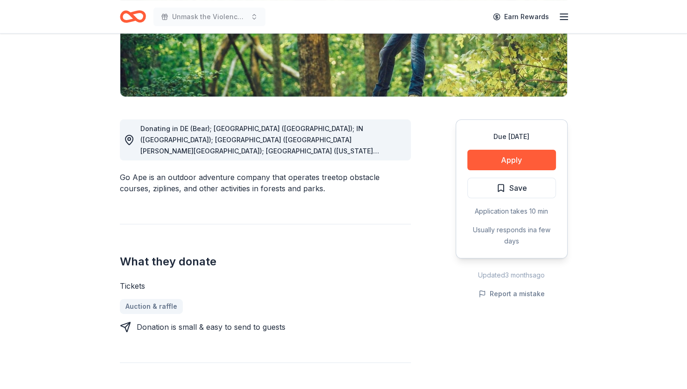
click at [481, 161] on button "Apply" at bounding box center [511, 160] width 89 height 21
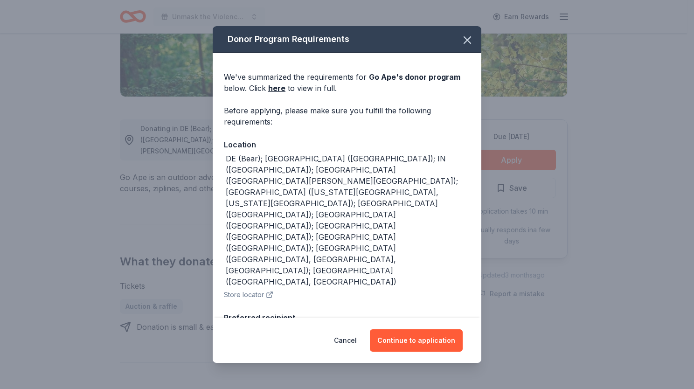
click at [420, 334] on button "Continue to application" at bounding box center [416, 340] width 93 height 22
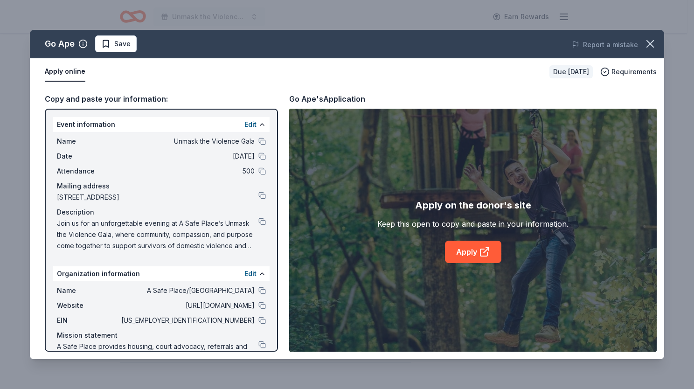
click at [482, 253] on icon at bounding box center [484, 251] width 11 height 11
click at [464, 241] on link "Apply" at bounding box center [473, 252] width 56 height 22
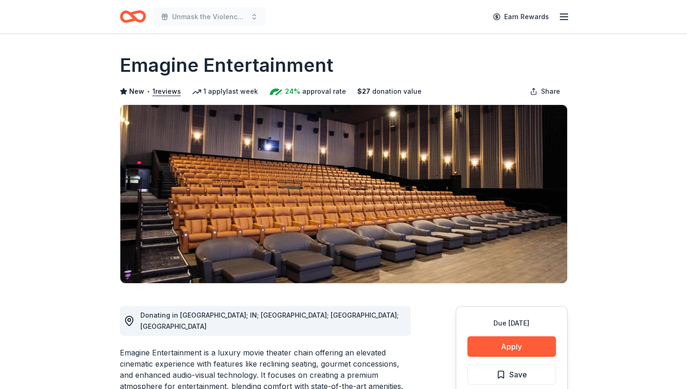
click at [518, 344] on button "Apply" at bounding box center [511, 346] width 89 height 21
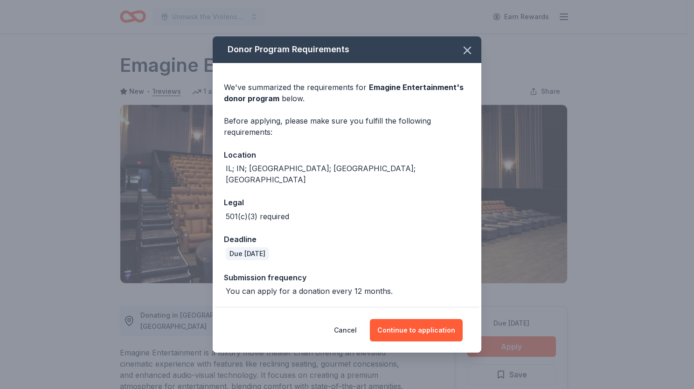
click at [406, 319] on button "Continue to application" at bounding box center [416, 330] width 93 height 22
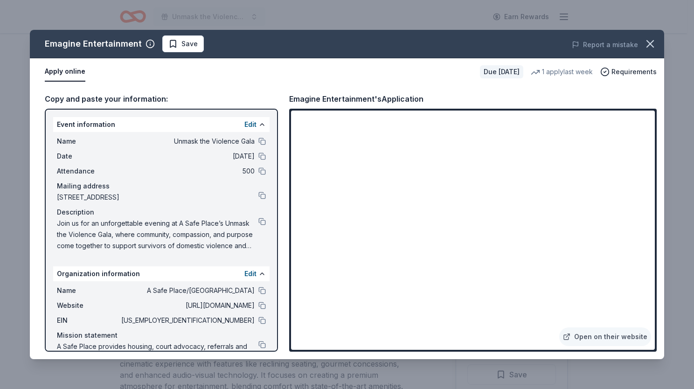
click at [653, 49] on icon "button" at bounding box center [649, 43] width 13 height 13
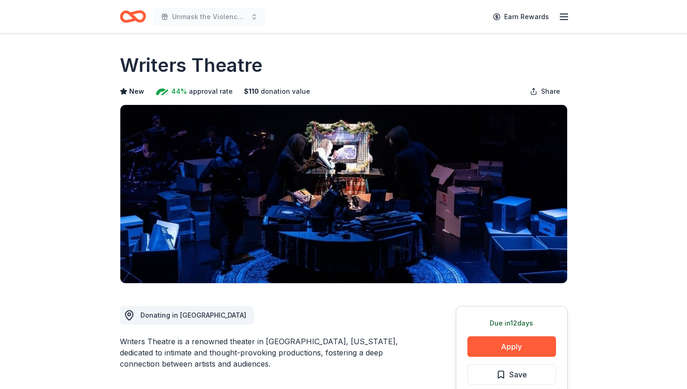
click at [511, 346] on button "Apply" at bounding box center [511, 346] width 89 height 21
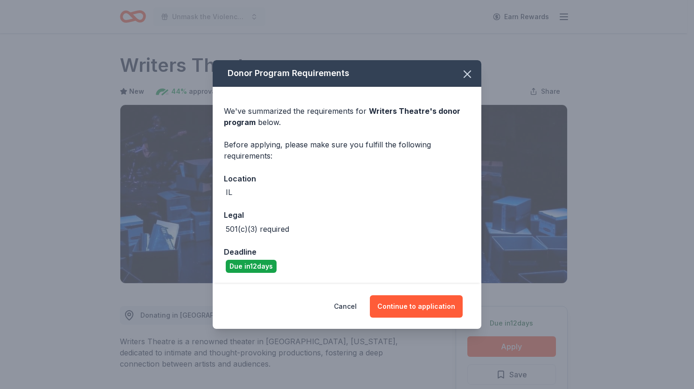
click at [421, 297] on button "Continue to application" at bounding box center [416, 306] width 93 height 22
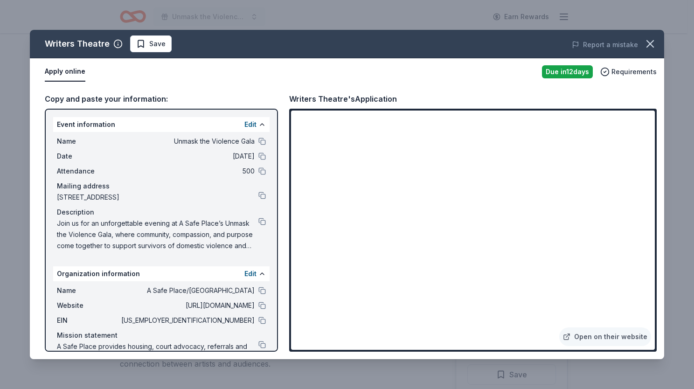
click at [131, 43] on button "Save" at bounding box center [150, 43] width 41 height 17
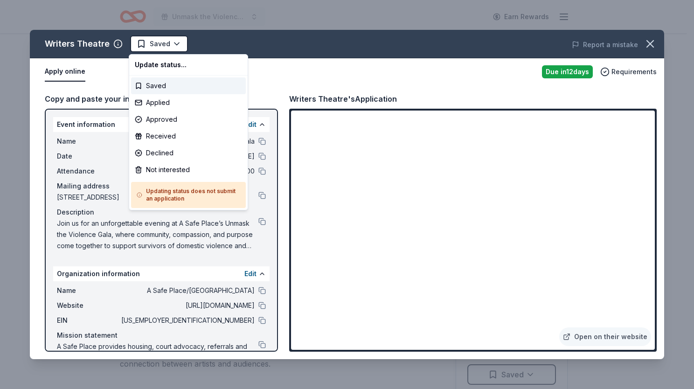
click at [154, 44] on html "Unmask the Violence Gala Earn Rewards Due in 12 days Share Writers Theatre New …" at bounding box center [347, 194] width 694 height 389
click at [168, 101] on div "Applied" at bounding box center [188, 102] width 115 height 17
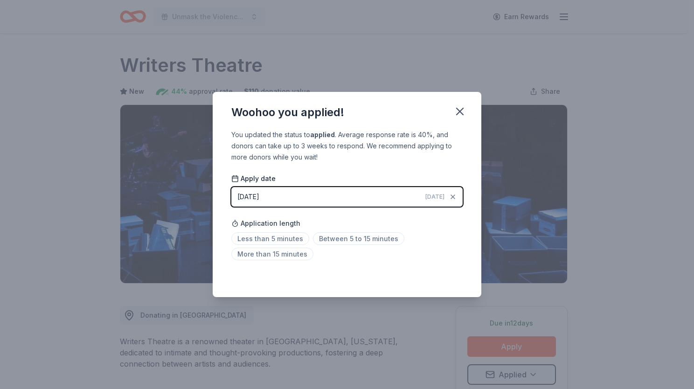
click at [460, 112] on icon "button" at bounding box center [459, 111] width 7 height 7
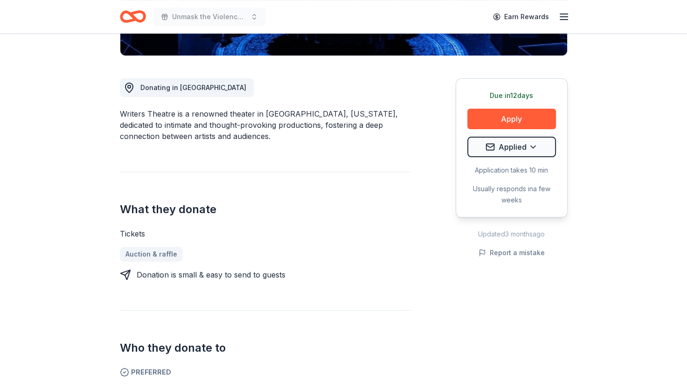
scroll to position [233, 0]
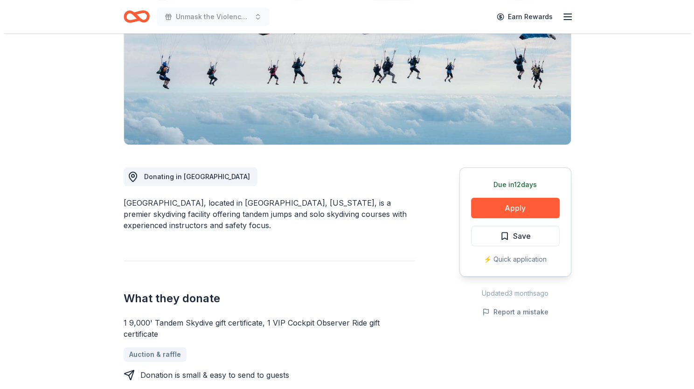
scroll to position [140, 0]
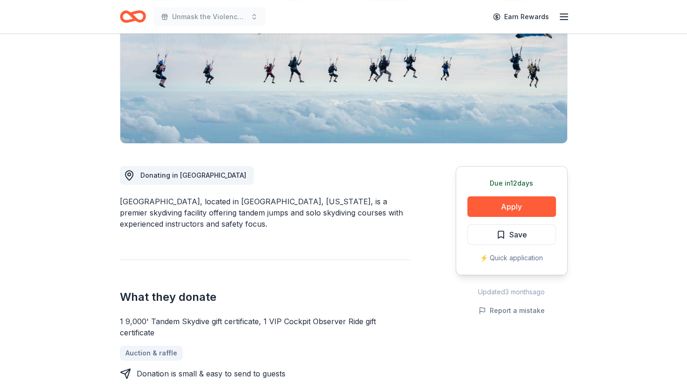
click at [507, 200] on button "Apply" at bounding box center [511, 206] width 89 height 21
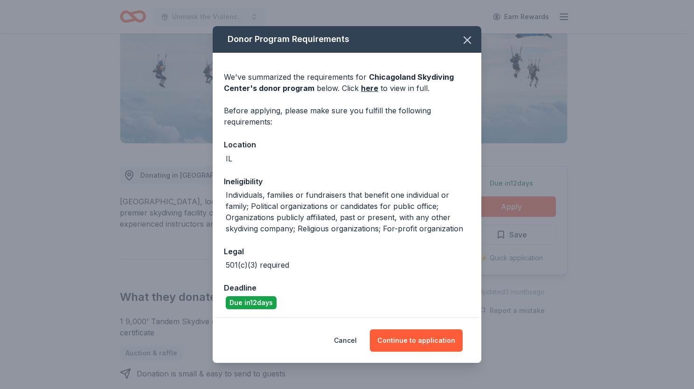
click at [407, 337] on button "Continue to application" at bounding box center [416, 340] width 93 height 22
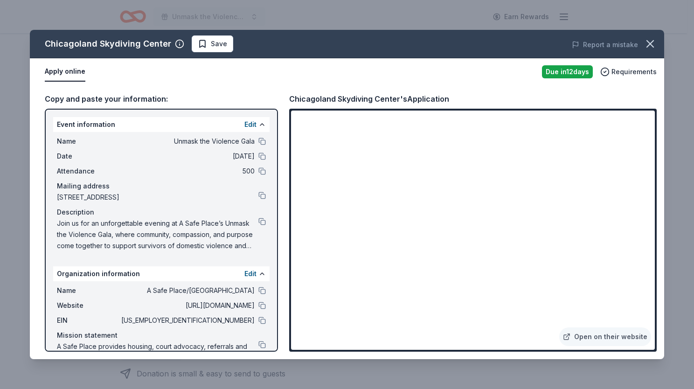
drag, startPoint x: 209, startPoint y: 33, endPoint x: 204, endPoint y: 48, distance: 16.1
click at [209, 34] on div "Chicagoland Skydiving Center Save Report a mistake" at bounding box center [347, 44] width 634 height 28
click at [204, 48] on span "Save" at bounding box center [212, 43] width 29 height 11
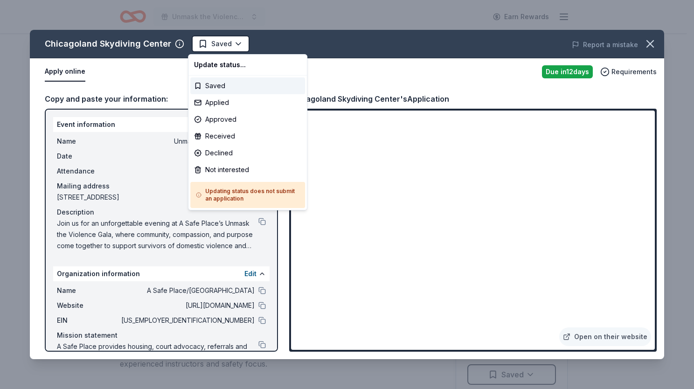
click at [215, 44] on html "Unmask the Violence Gala Earn Rewards Due [DATE] Share Chicagoland [GEOGRAPHIC_…" at bounding box center [347, 194] width 694 height 389
click at [216, 103] on div "Applied" at bounding box center [247, 102] width 115 height 17
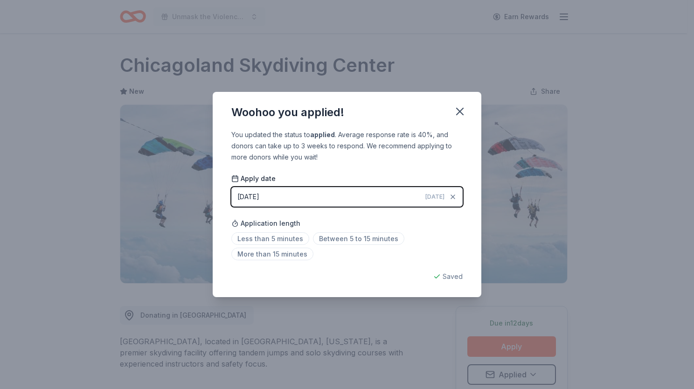
click at [633, 76] on div "Woohoo you applied! You updated the status to applied . Average response rate i…" at bounding box center [347, 194] width 694 height 389
